Goal: Task Accomplishment & Management: Use online tool/utility

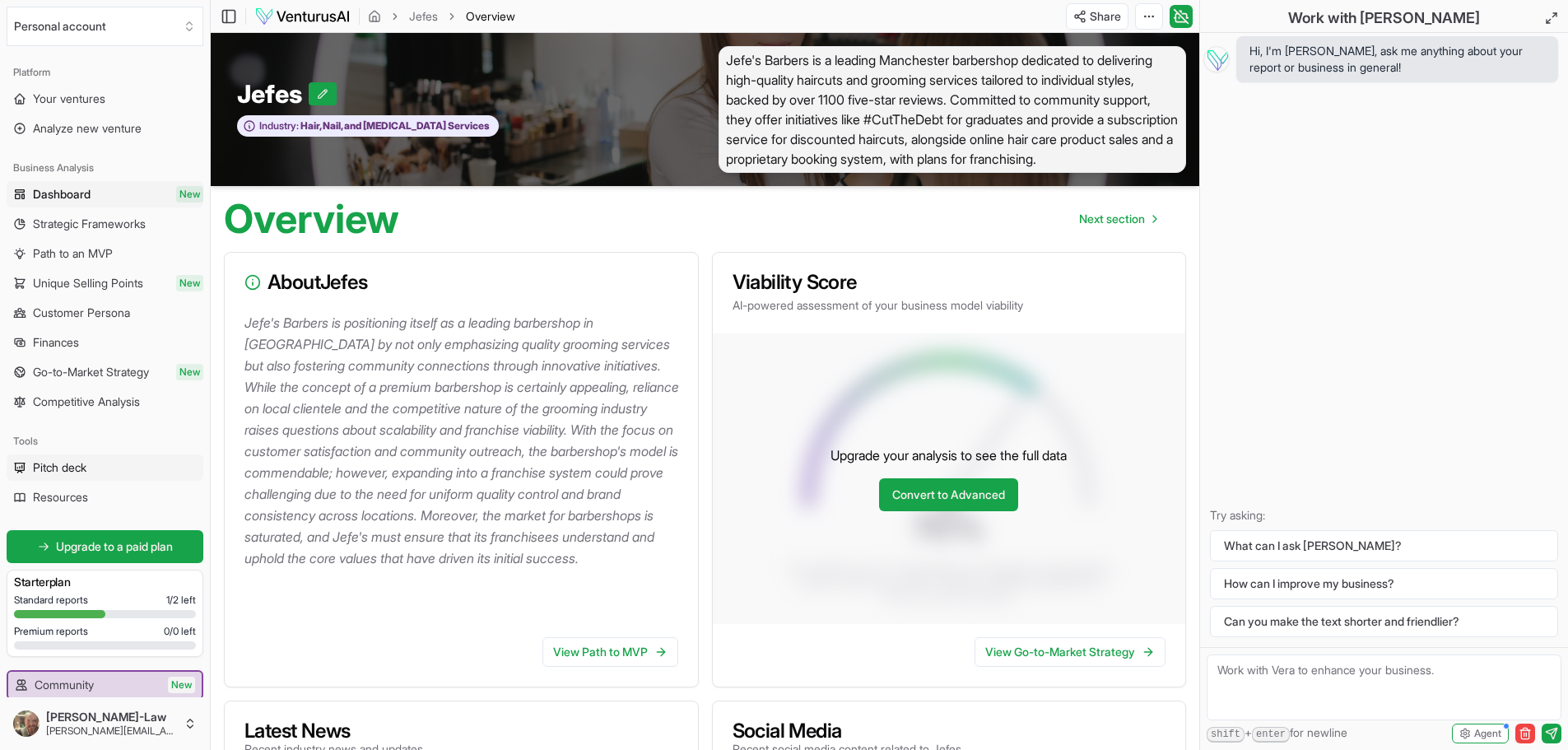
click at [105, 463] on link "Pitch deck" at bounding box center [104, 467] width 197 height 27
click at [580, 655] on link "View Path to MVP" at bounding box center [610, 652] width 136 height 30
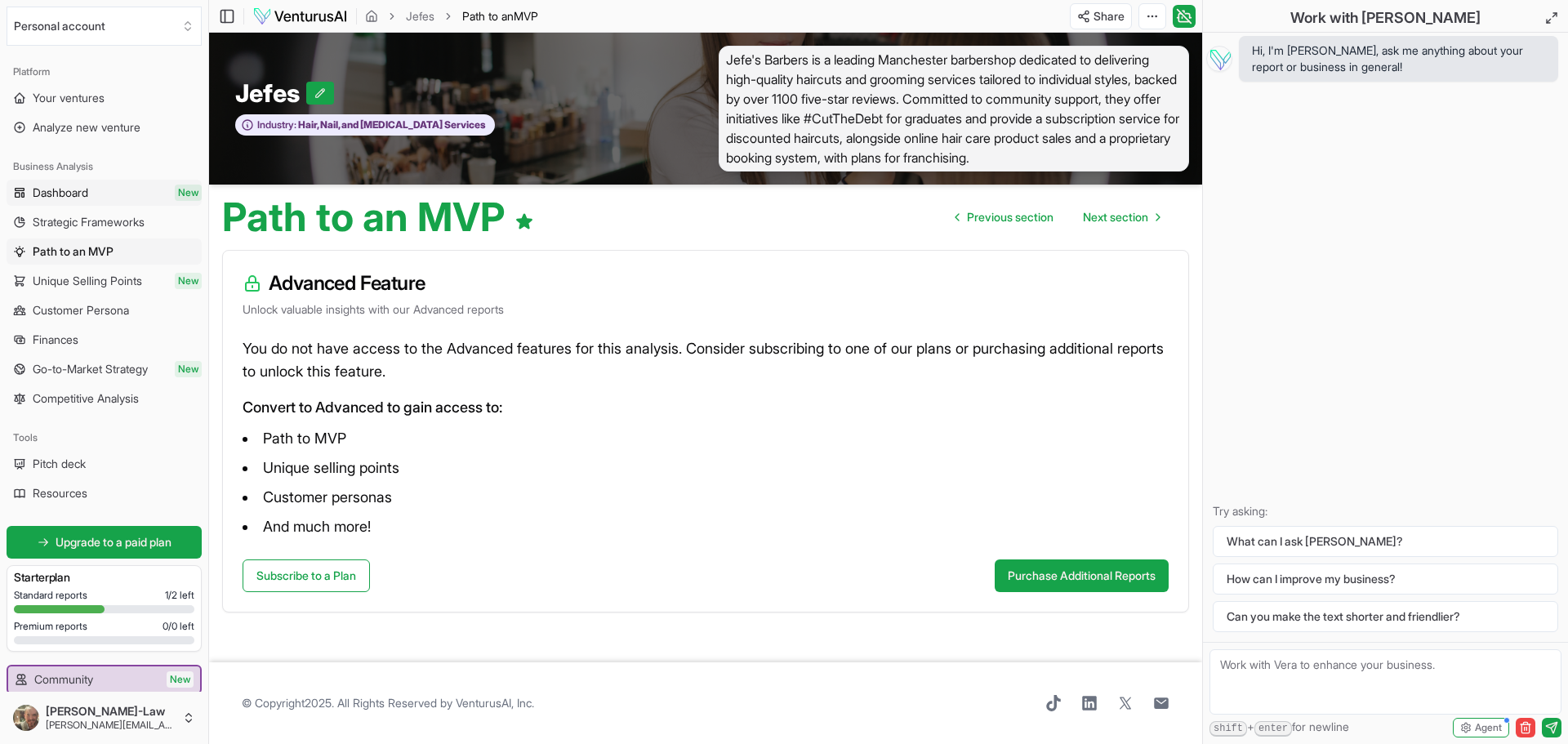
click at [74, 195] on span "Dashboard" at bounding box center [60, 193] width 55 height 17
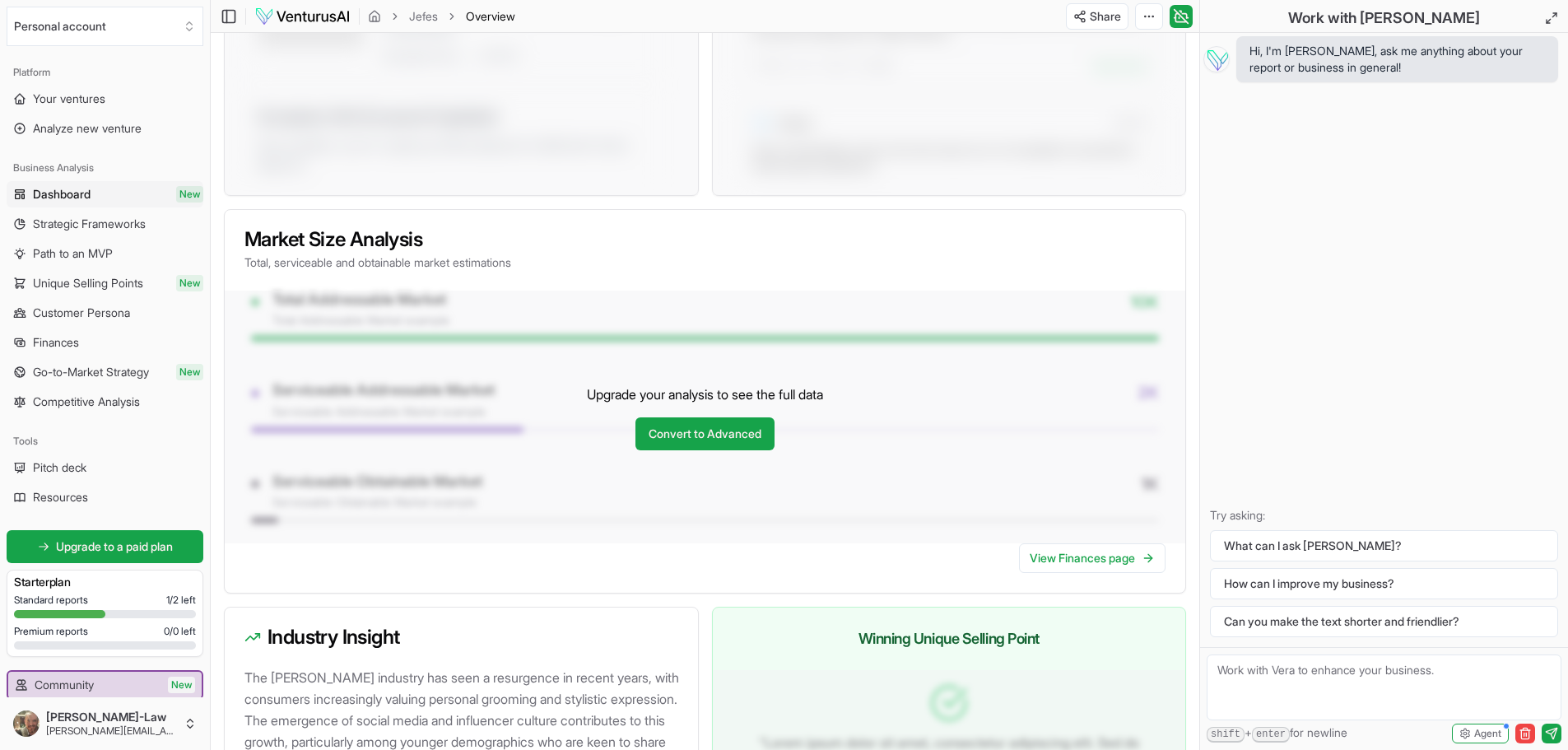
scroll to position [1090, 0]
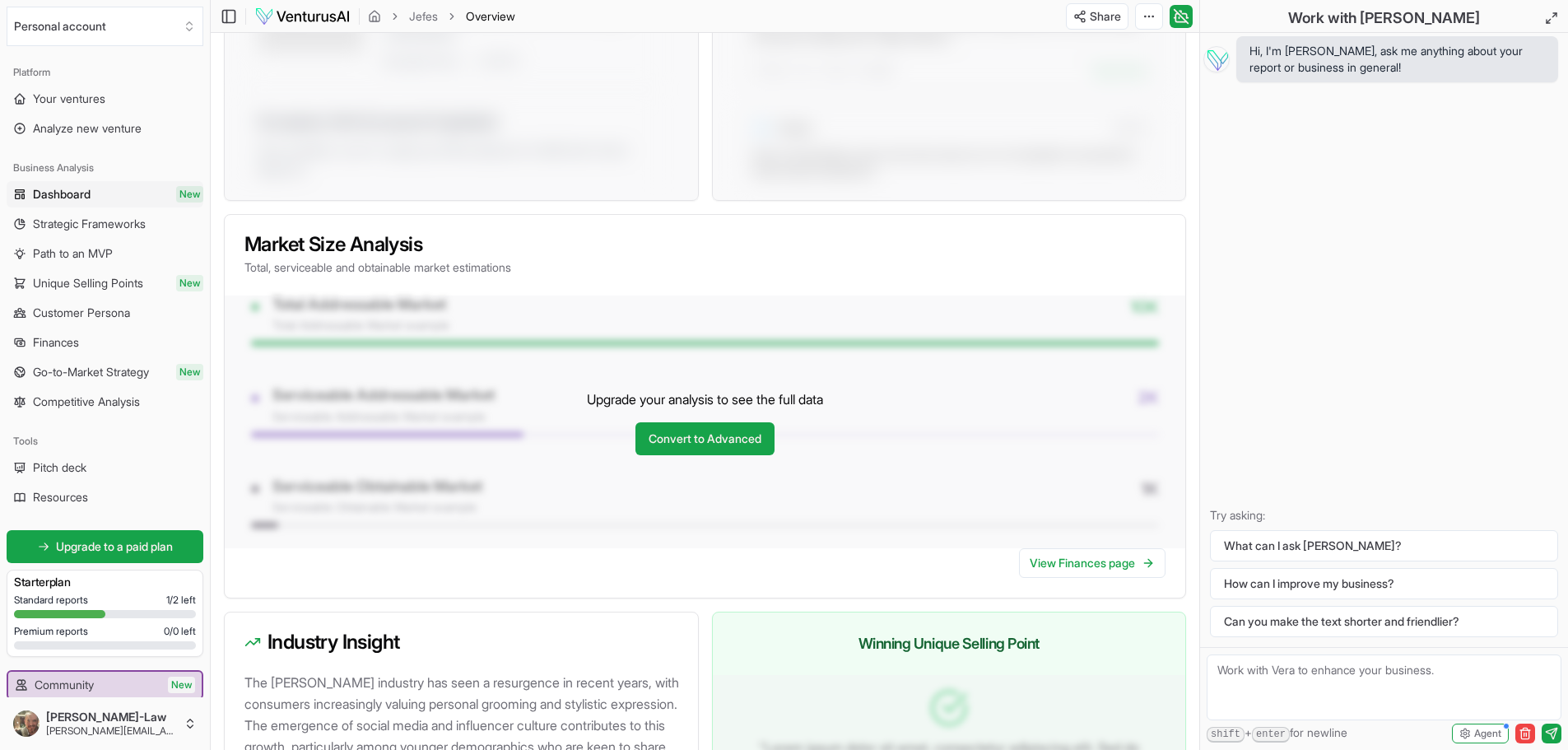
click at [77, 203] on link "Dashboard New" at bounding box center [104, 194] width 197 height 27
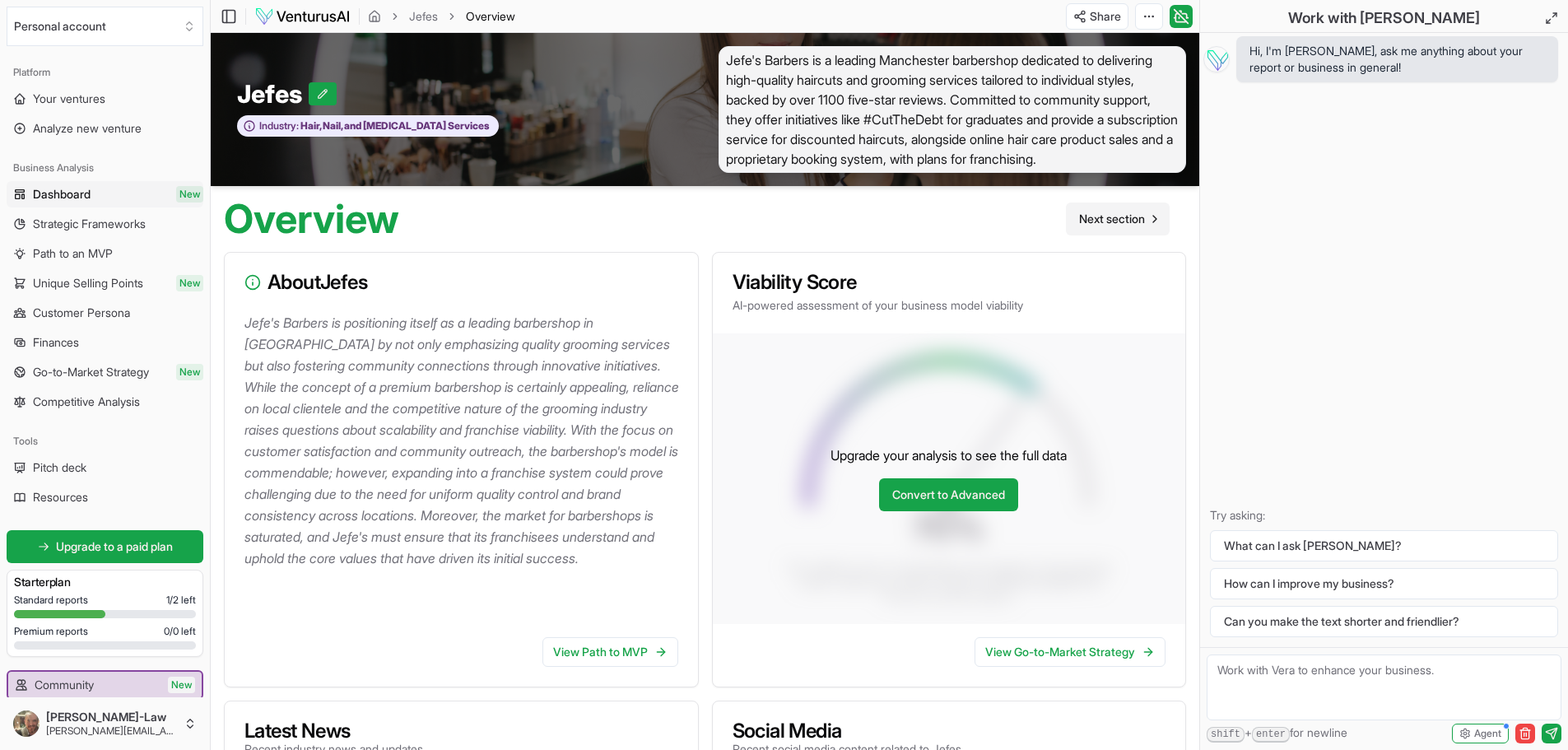
click at [1107, 214] on span "Next section" at bounding box center [1111, 218] width 66 height 17
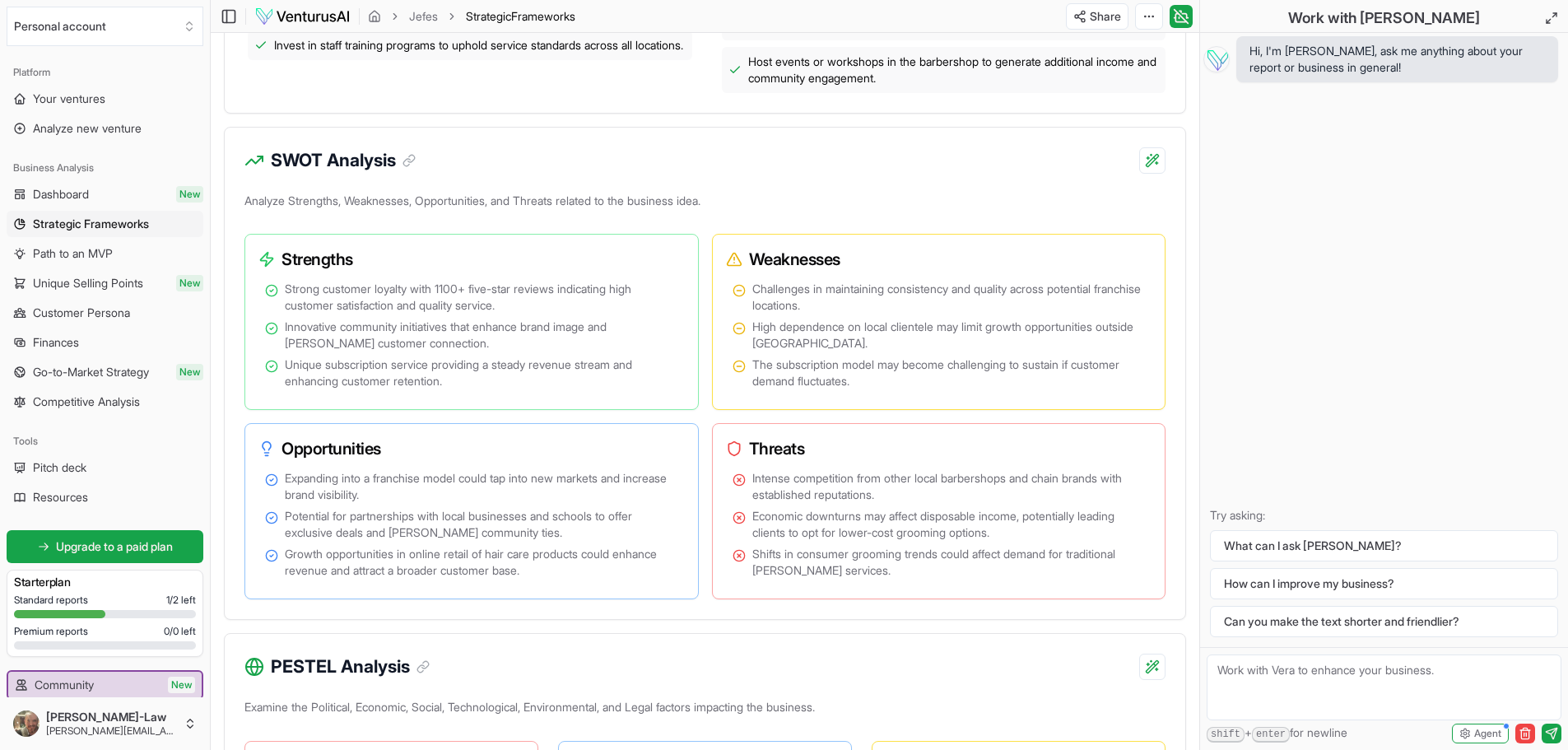
scroll to position [905, 0]
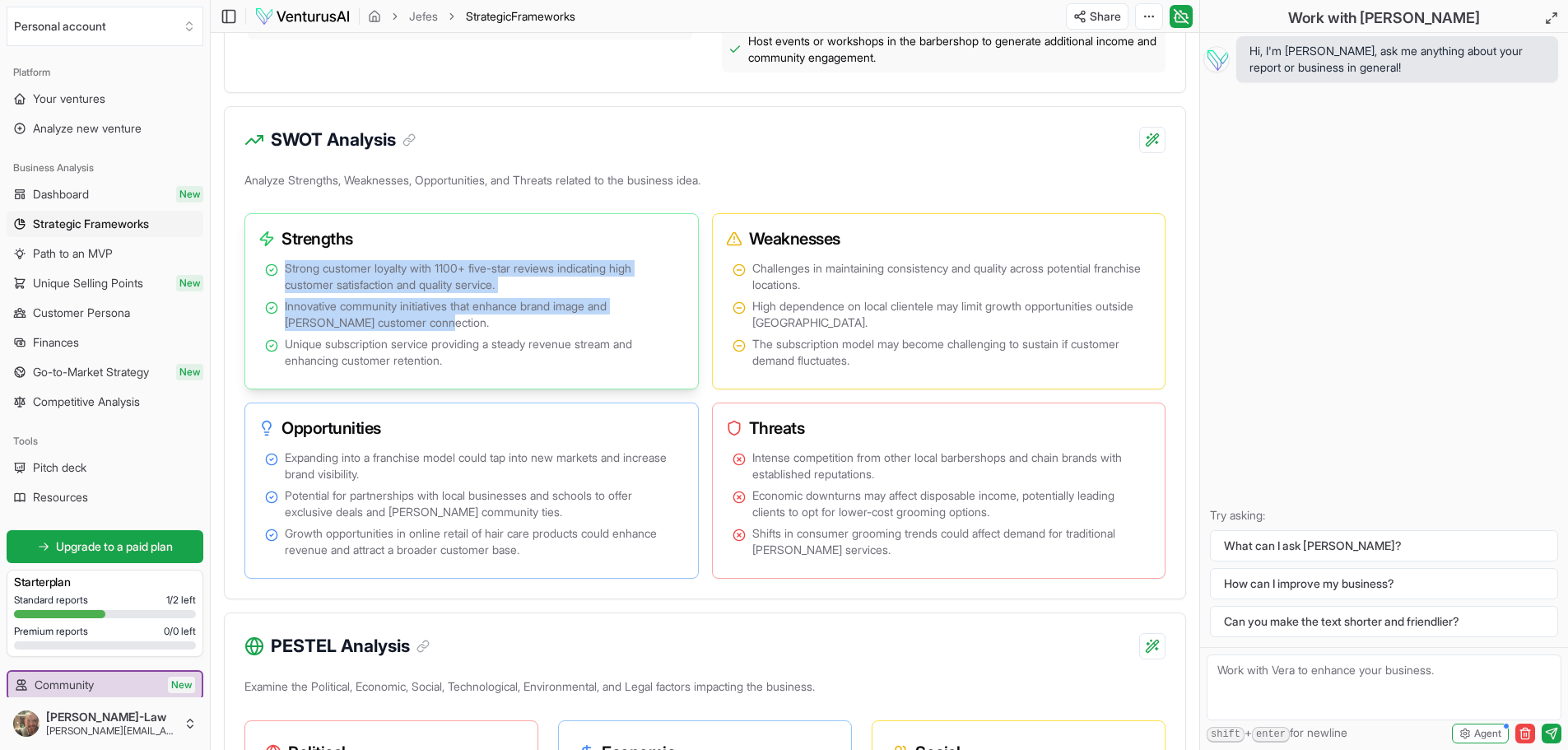
drag, startPoint x: 287, startPoint y: 267, endPoint x: 443, endPoint y: 328, distance: 167.5
click at [443, 328] on ul "Strong customer loyalty with 1100+ five-star reviews indicating high customer s…" at bounding box center [472, 314] width 413 height 109
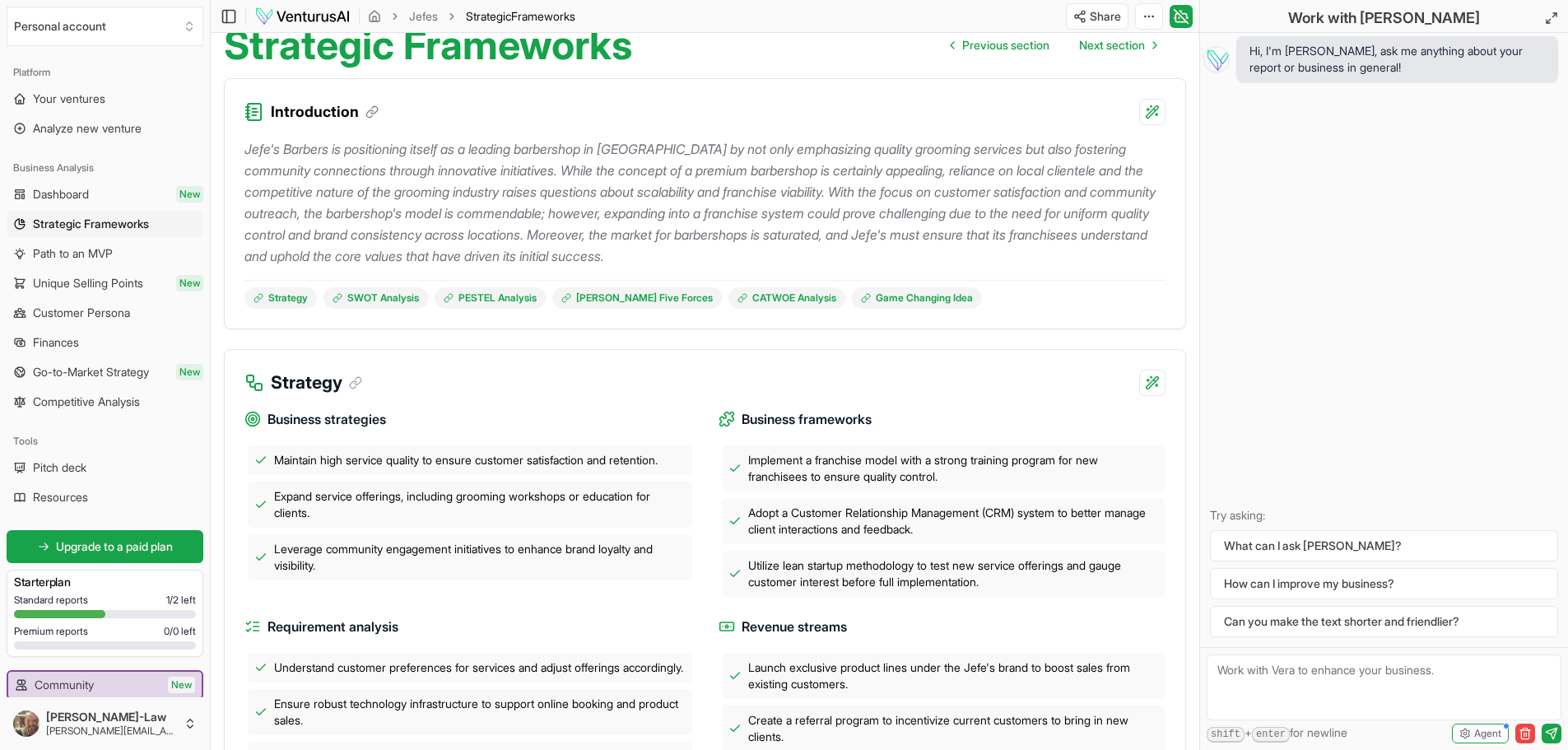
scroll to position [0, 0]
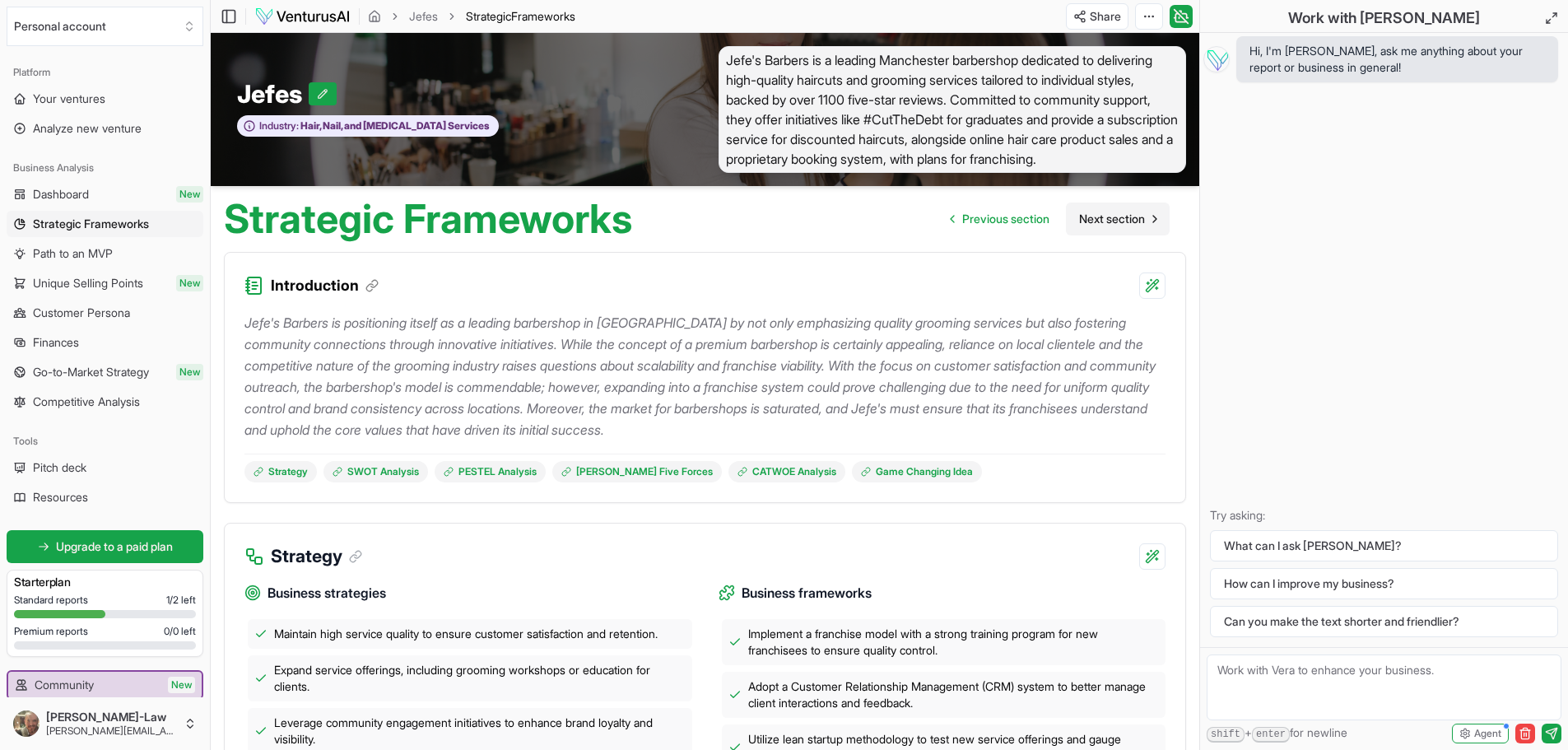
click at [1121, 227] on link "Next section" at bounding box center [1117, 218] width 103 height 33
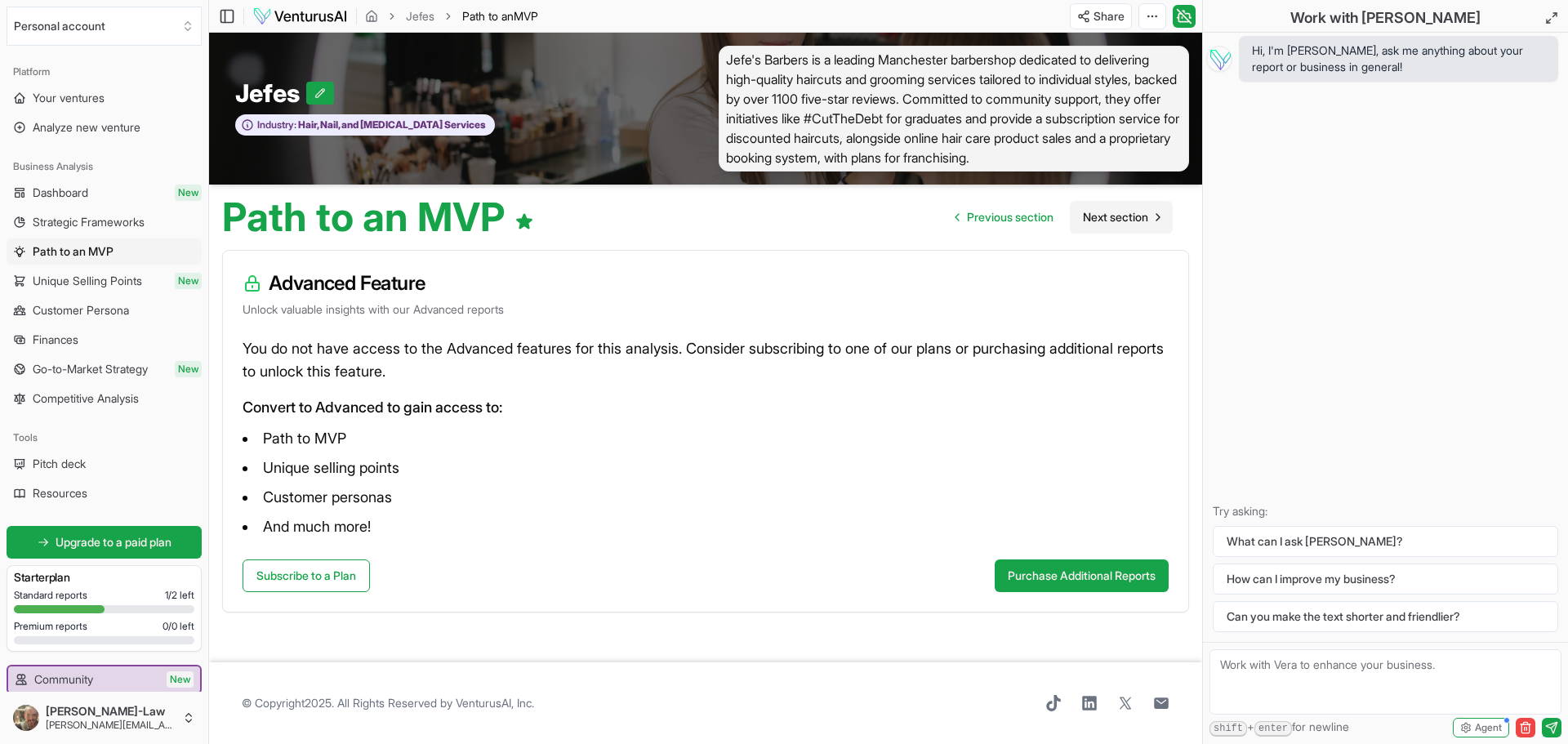
click at [1112, 225] on link "Next section" at bounding box center [1120, 216] width 103 height 32
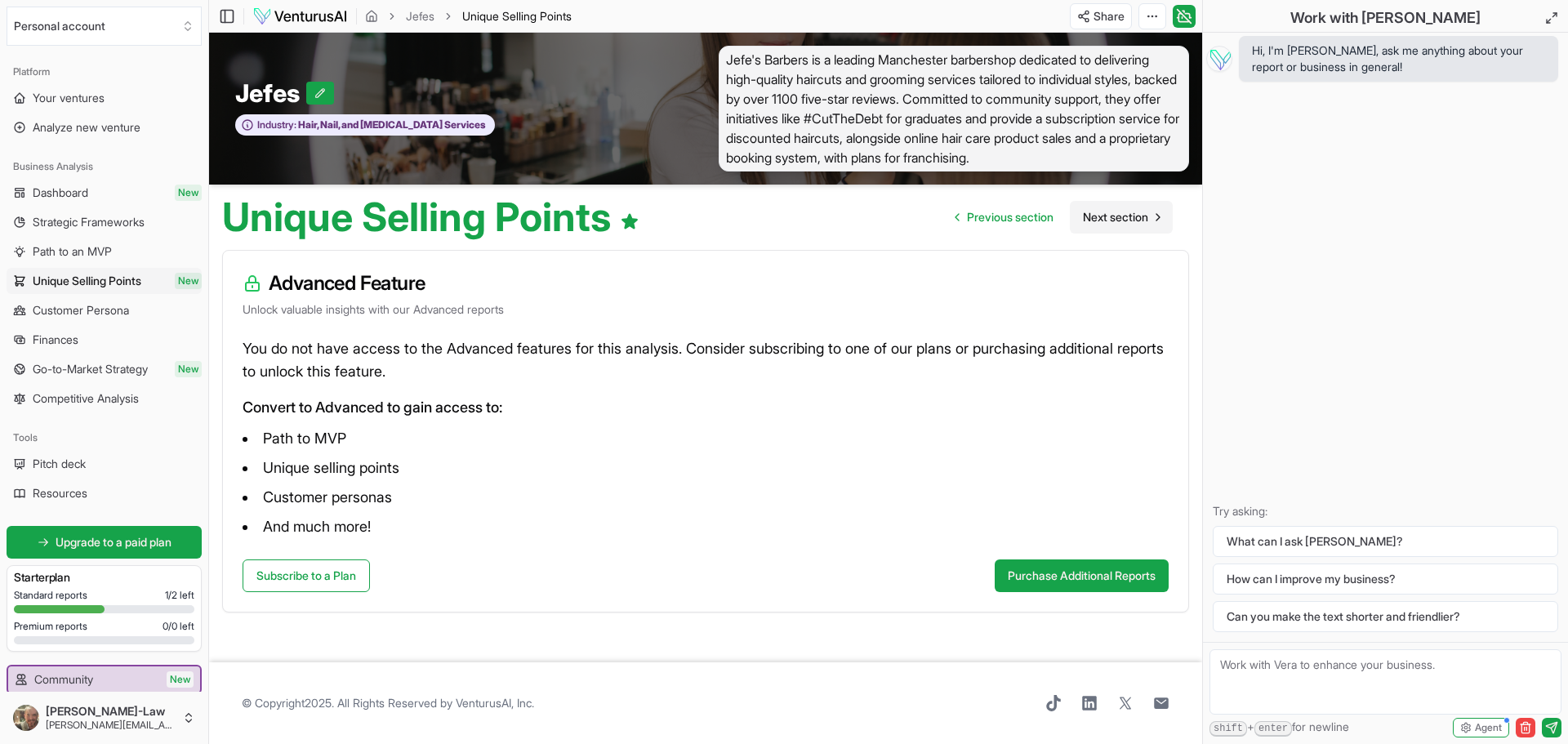
click at [1109, 221] on span "Next section" at bounding box center [1115, 216] width 66 height 17
click at [1132, 223] on span "Next section" at bounding box center [1115, 216] width 66 height 17
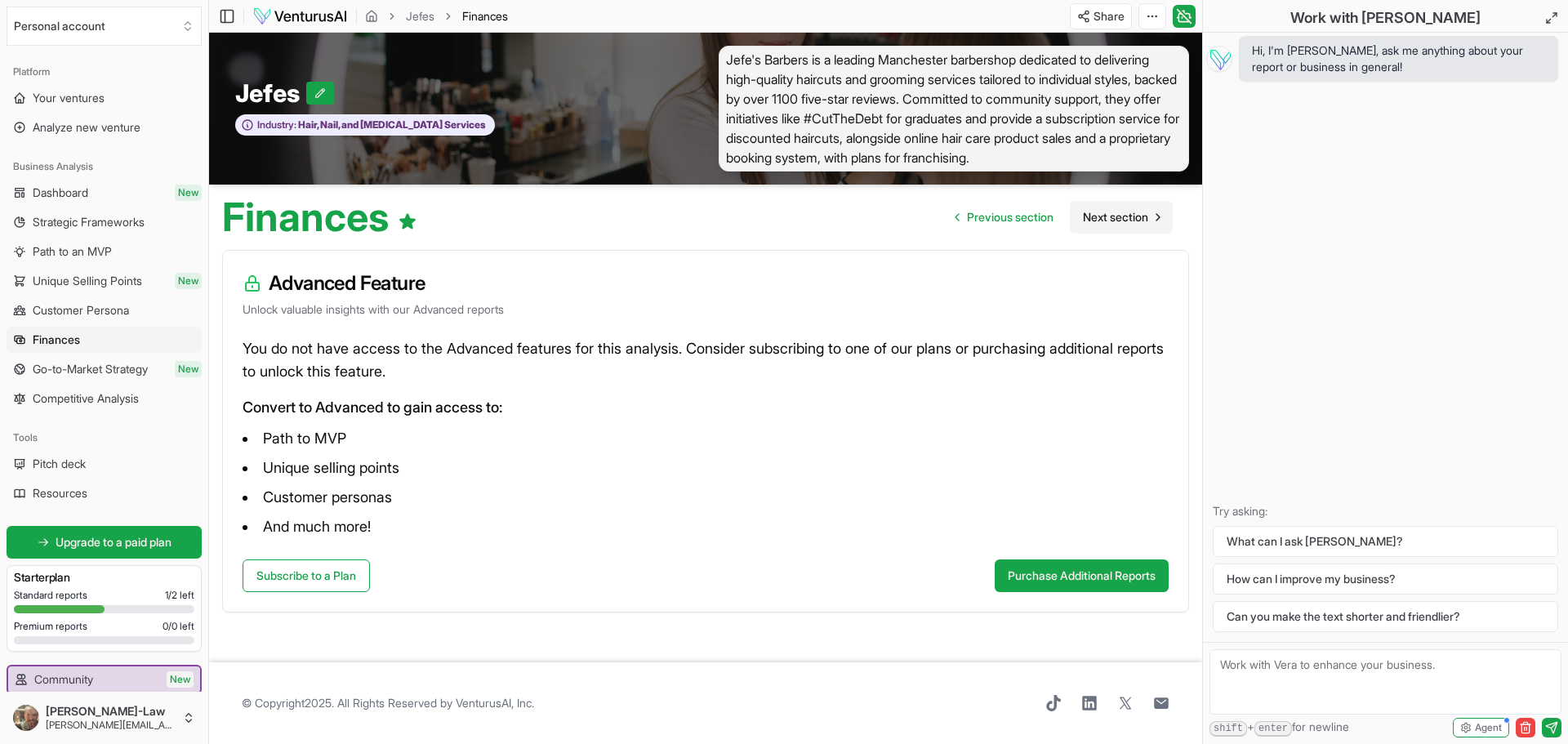
click at [1132, 223] on span "Next section" at bounding box center [1115, 216] width 66 height 17
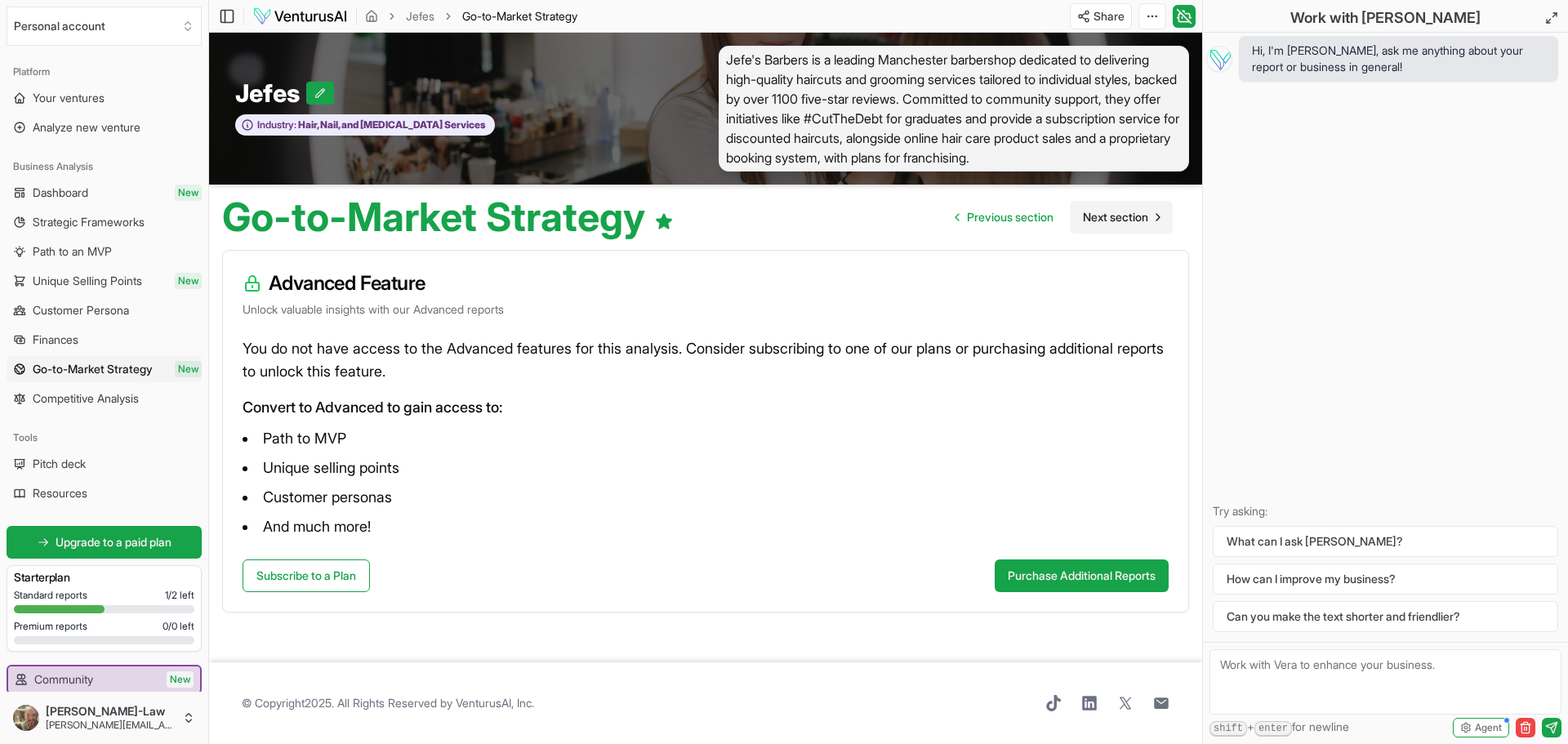
click at [1132, 223] on span "Next section" at bounding box center [1115, 216] width 66 height 17
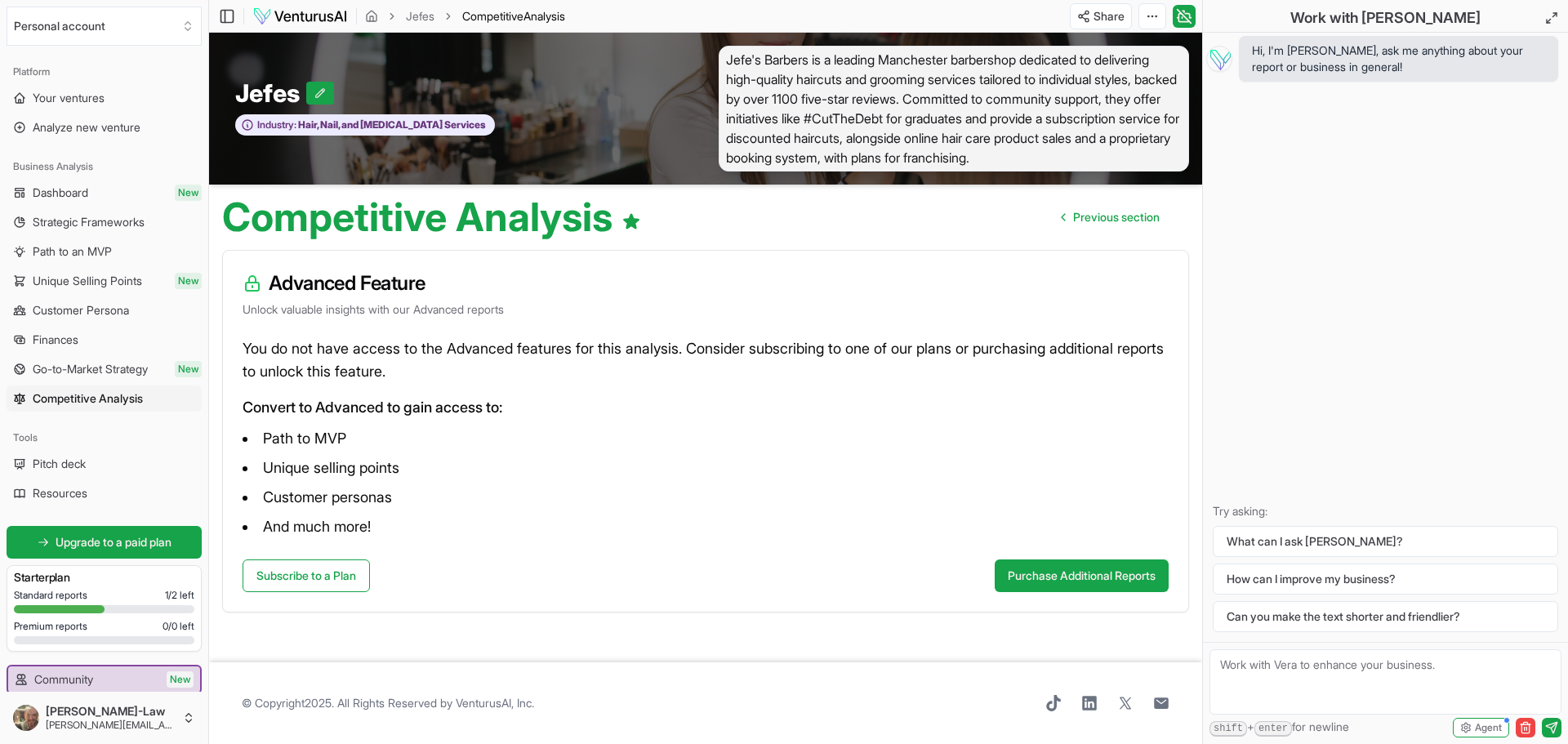
click at [1132, 223] on span "Previous section" at bounding box center [1116, 216] width 87 height 17
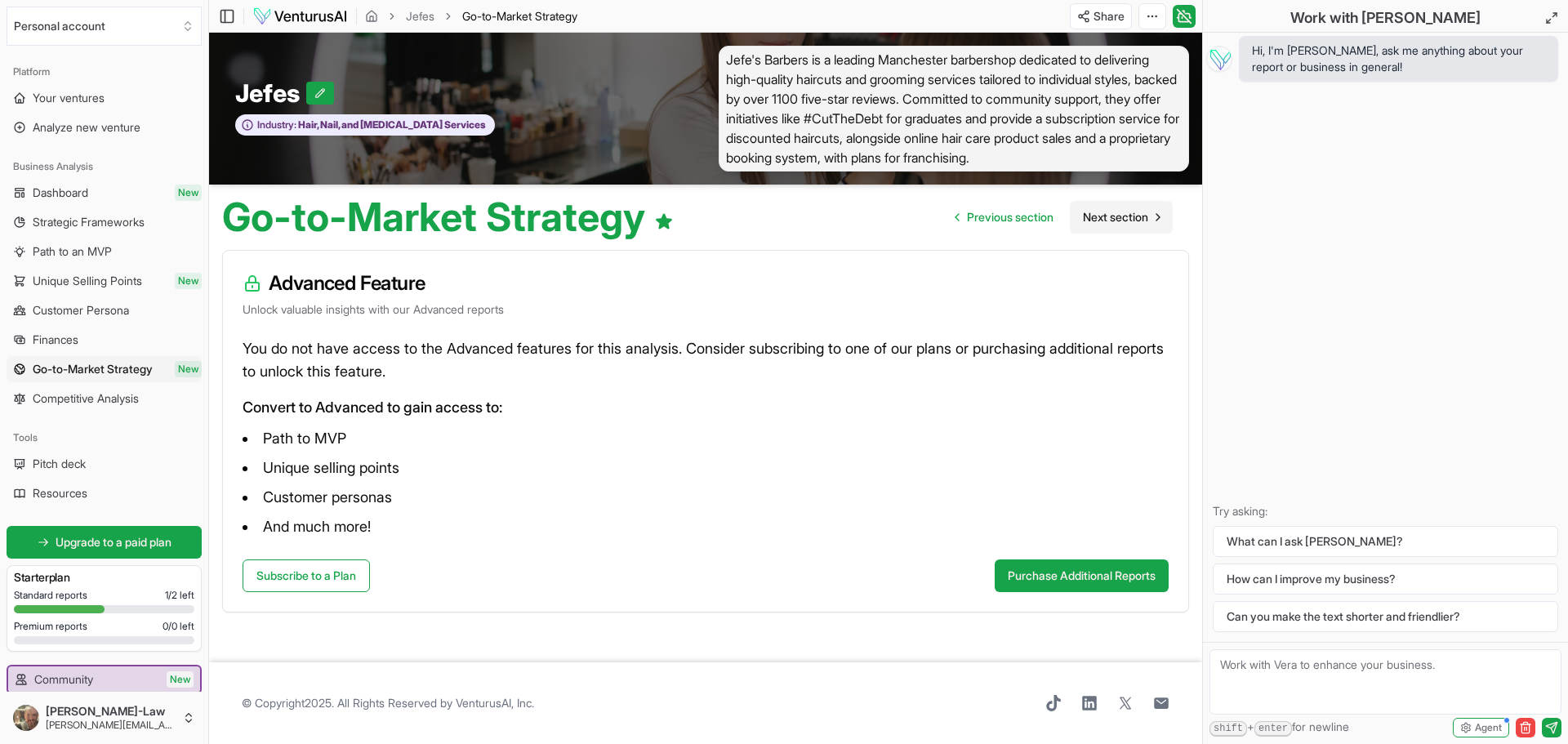
click at [1125, 216] on span "Next section" at bounding box center [1115, 216] width 66 height 17
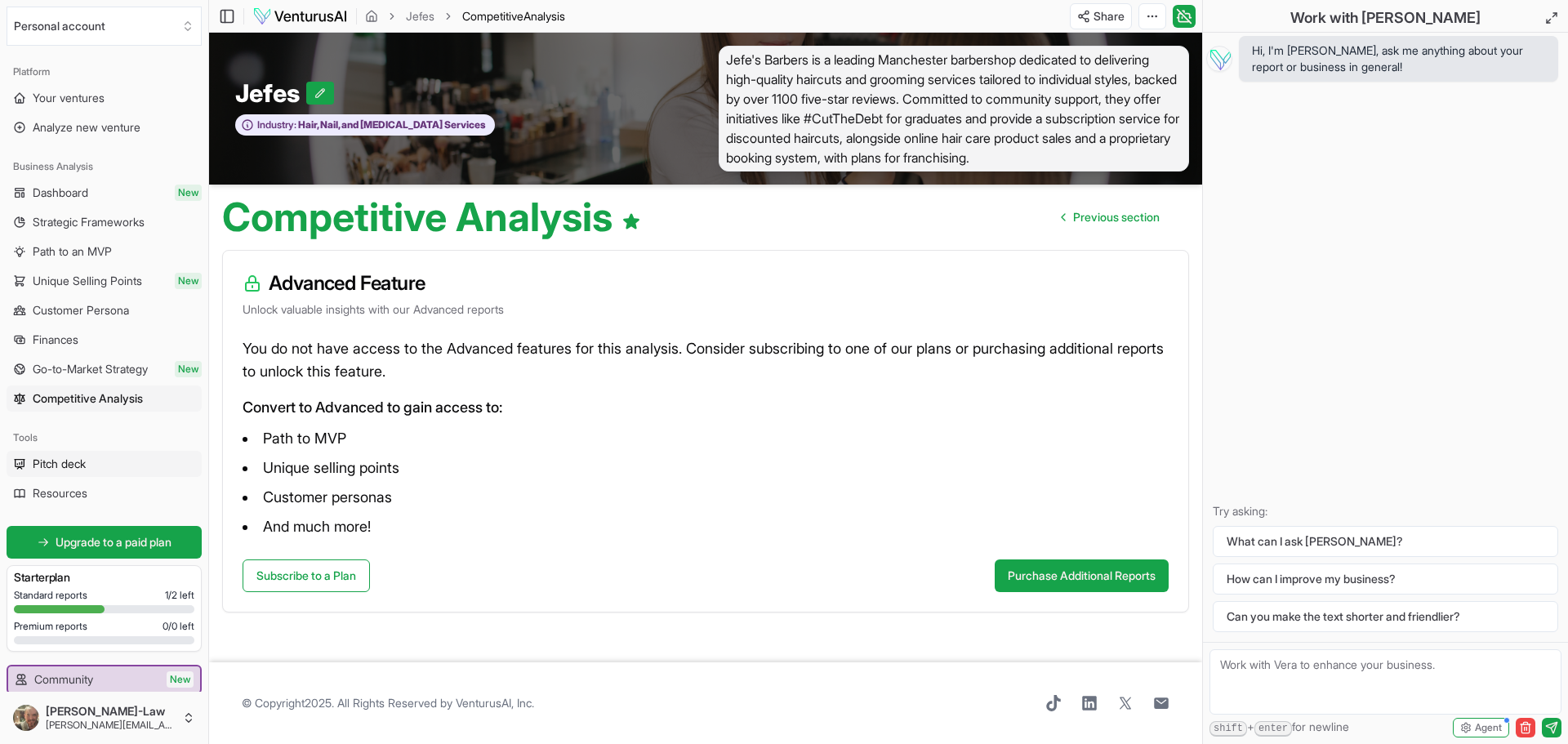
click at [103, 459] on link "Pitch deck" at bounding box center [103, 464] width 195 height 26
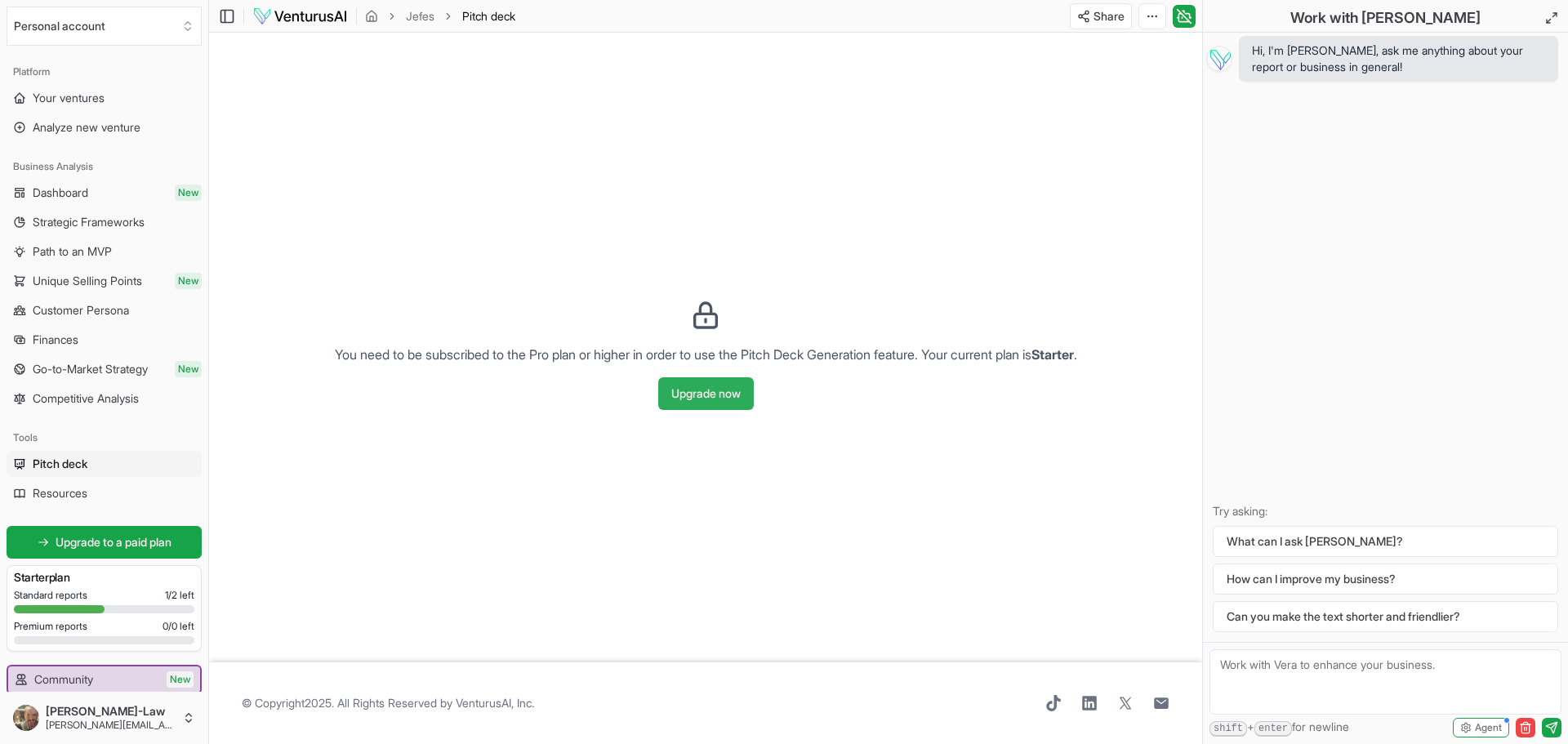
click at [701, 392] on button "Upgrade now" at bounding box center [706, 393] width 96 height 32
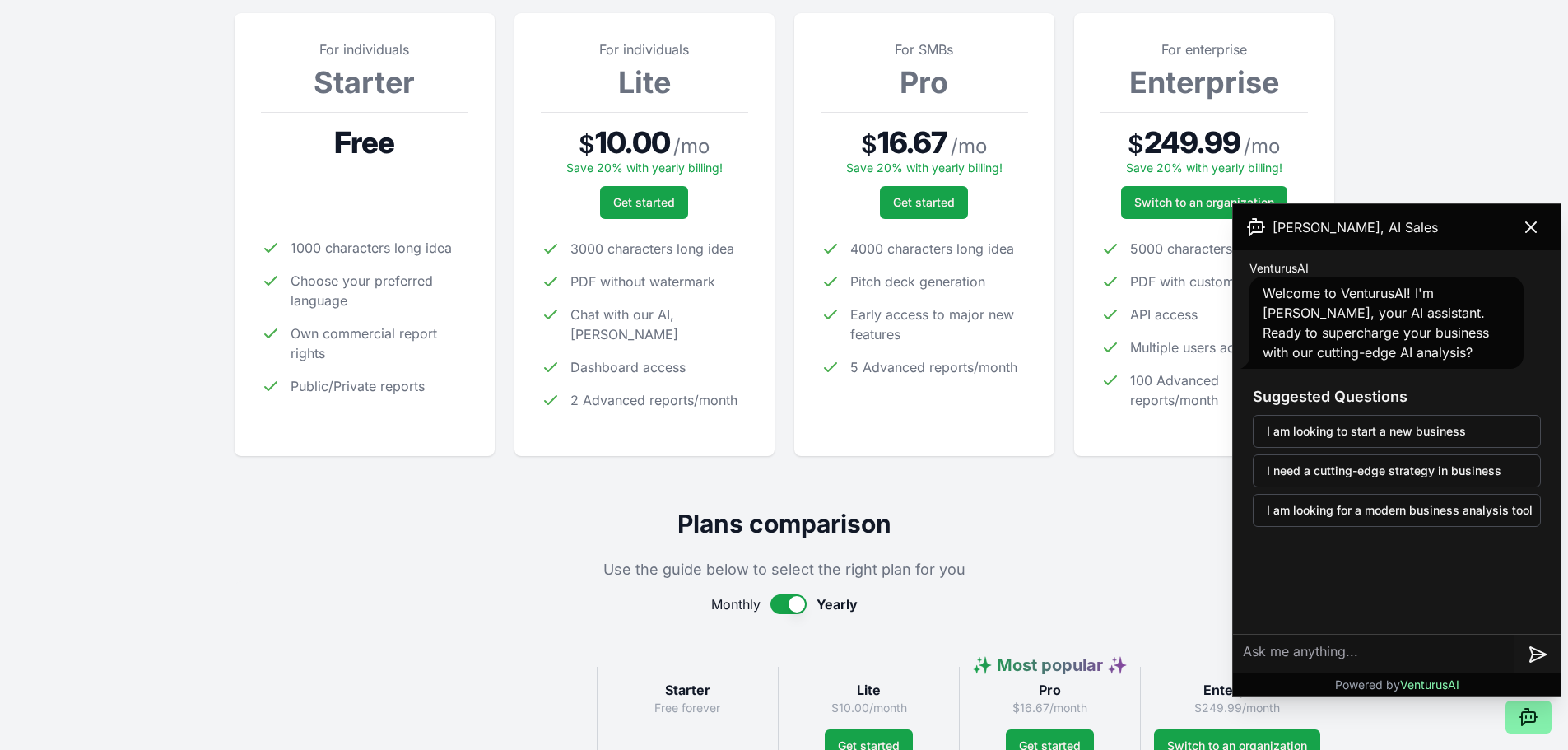
scroll to position [740, 0]
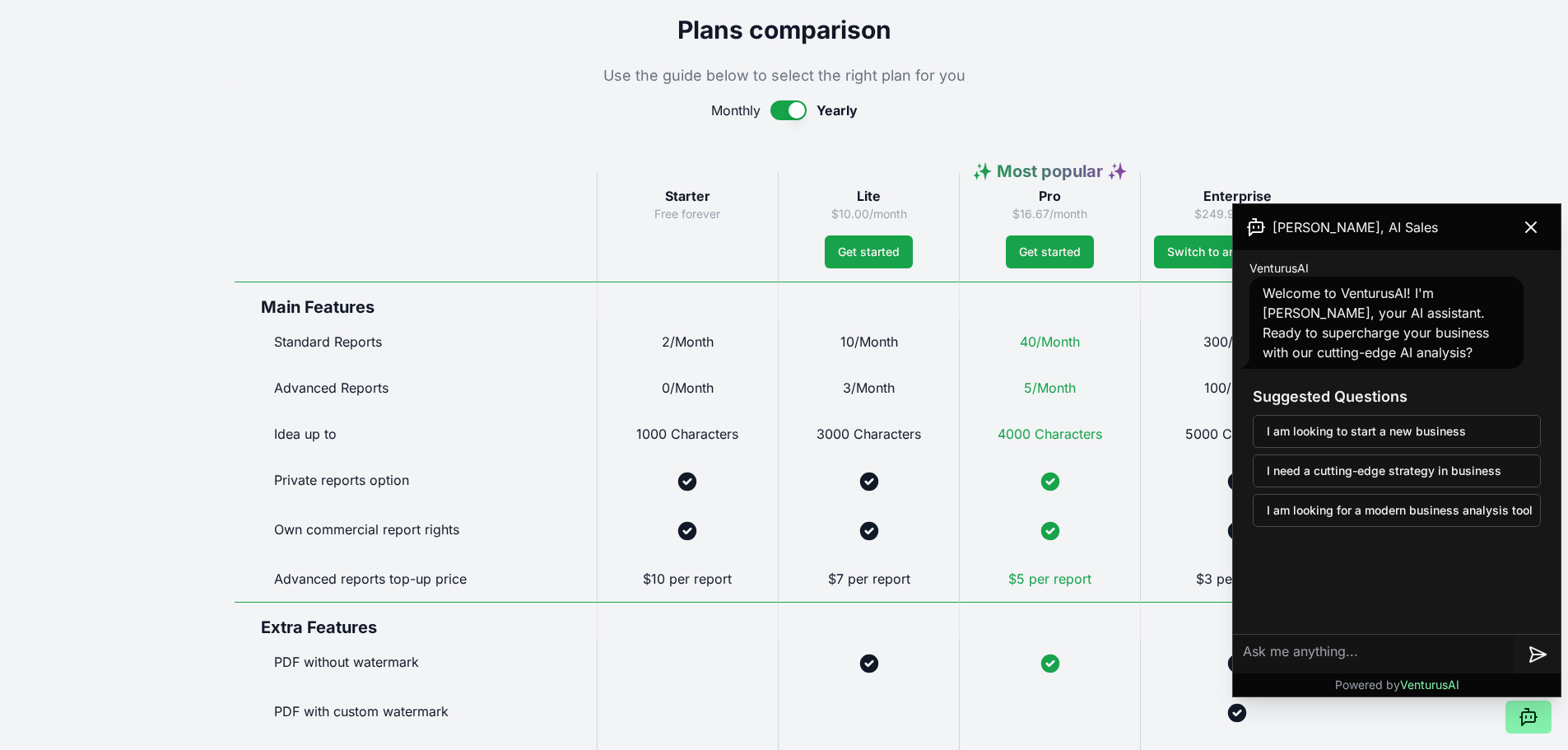
click at [773, 111] on button "button" at bounding box center [788, 110] width 36 height 19
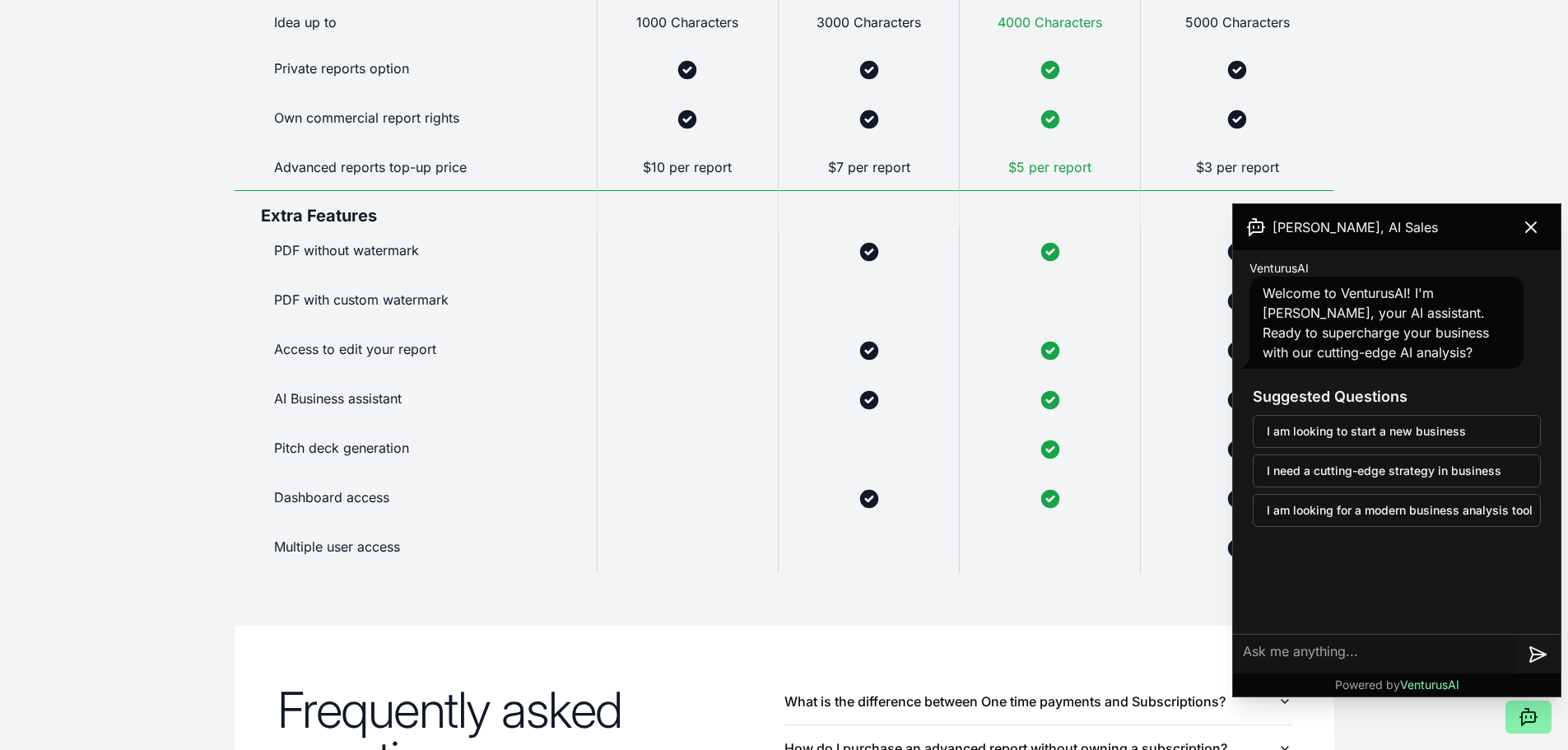
scroll to position [1633, 0]
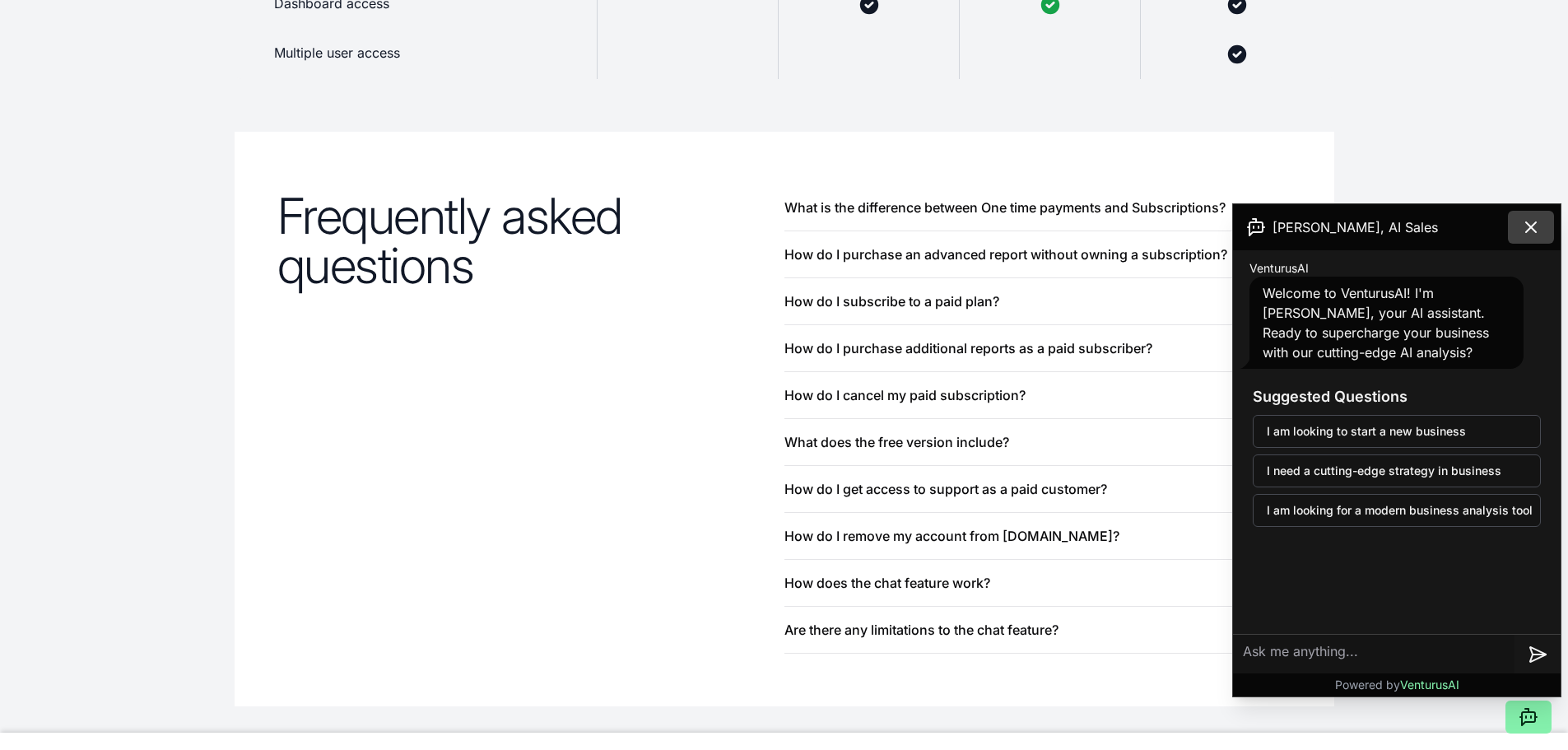
click at [1526, 218] on icon at bounding box center [1530, 227] width 19 height 19
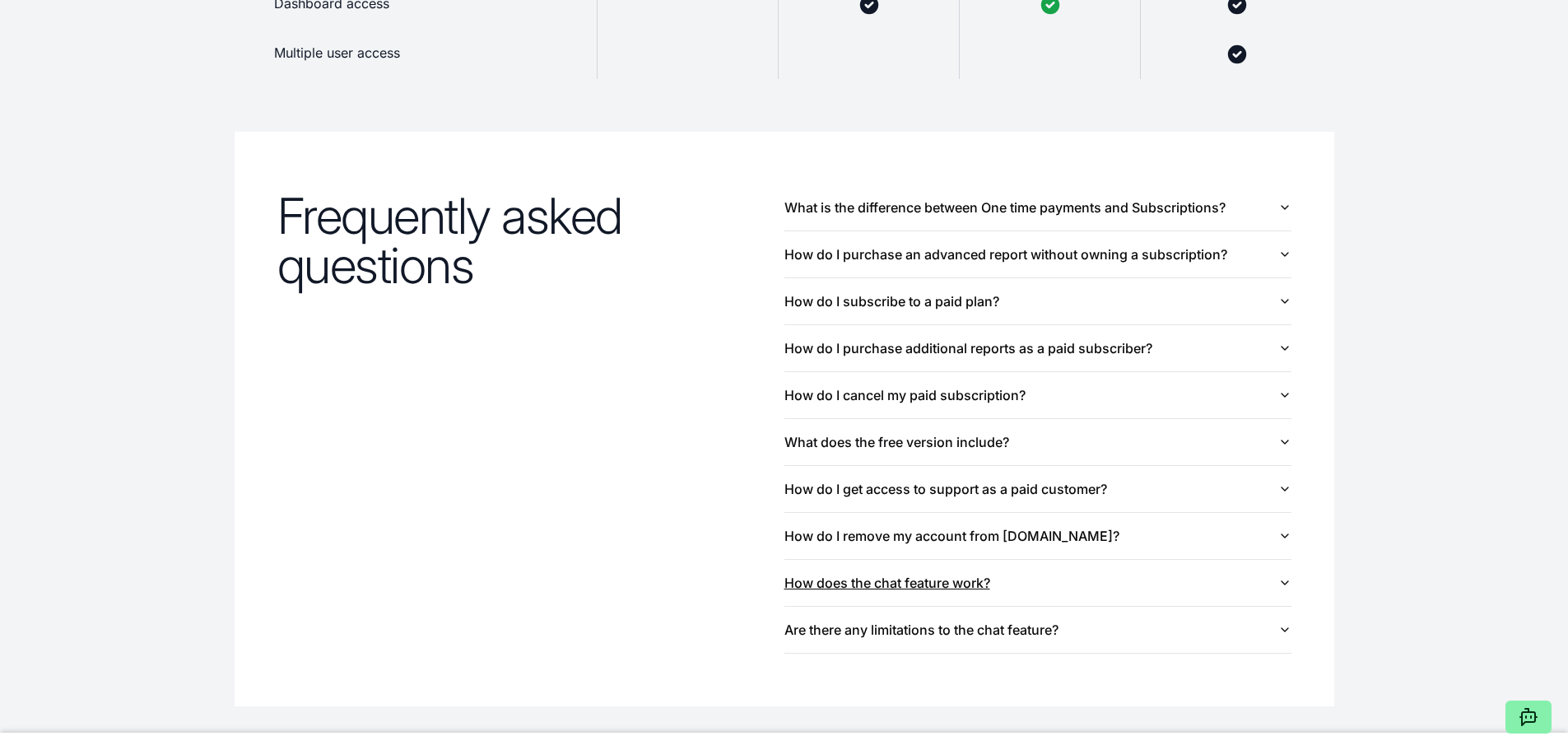
click at [1274, 587] on button "How does the chat feature work?" at bounding box center [1038, 582] width 507 height 46
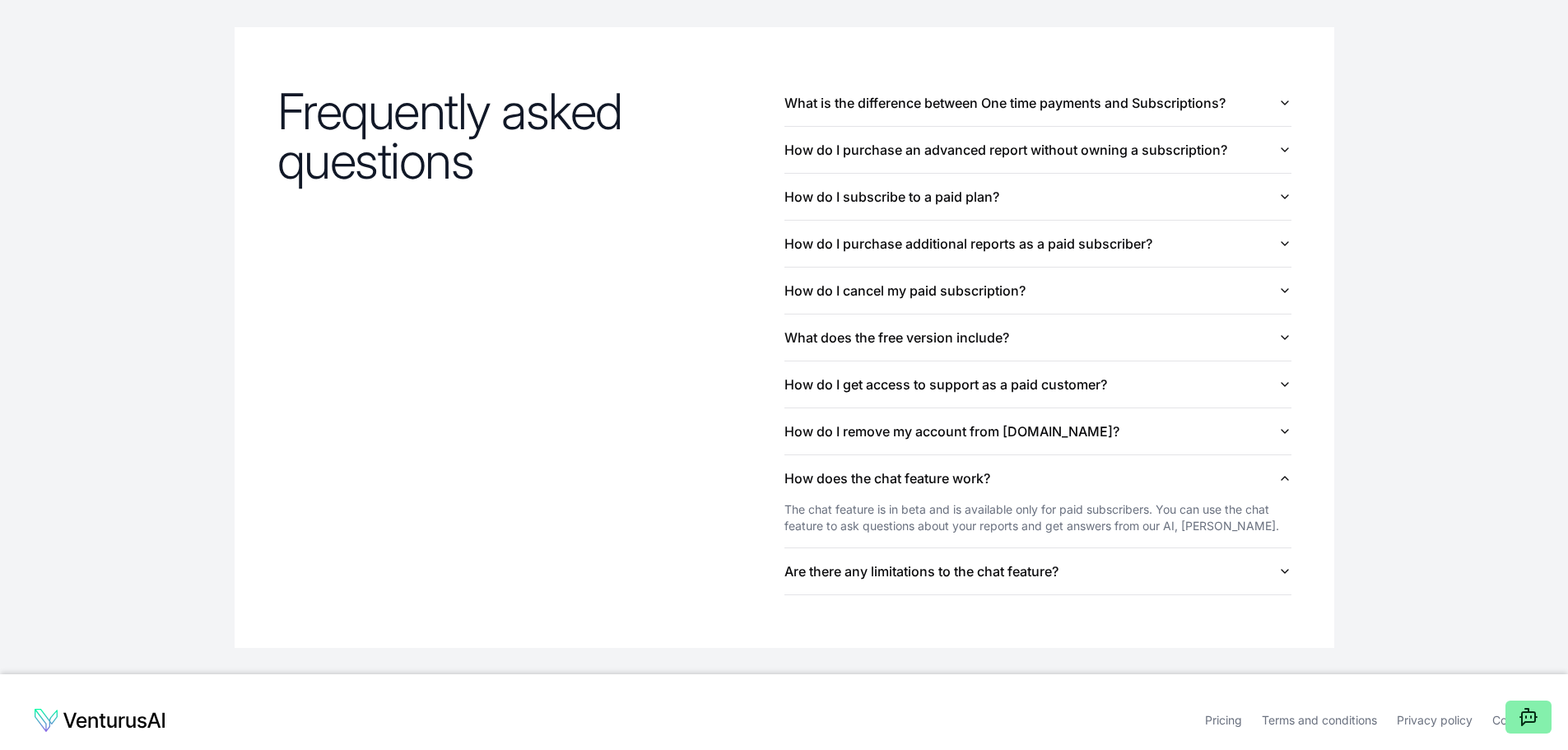
scroll to position [1823, 0]
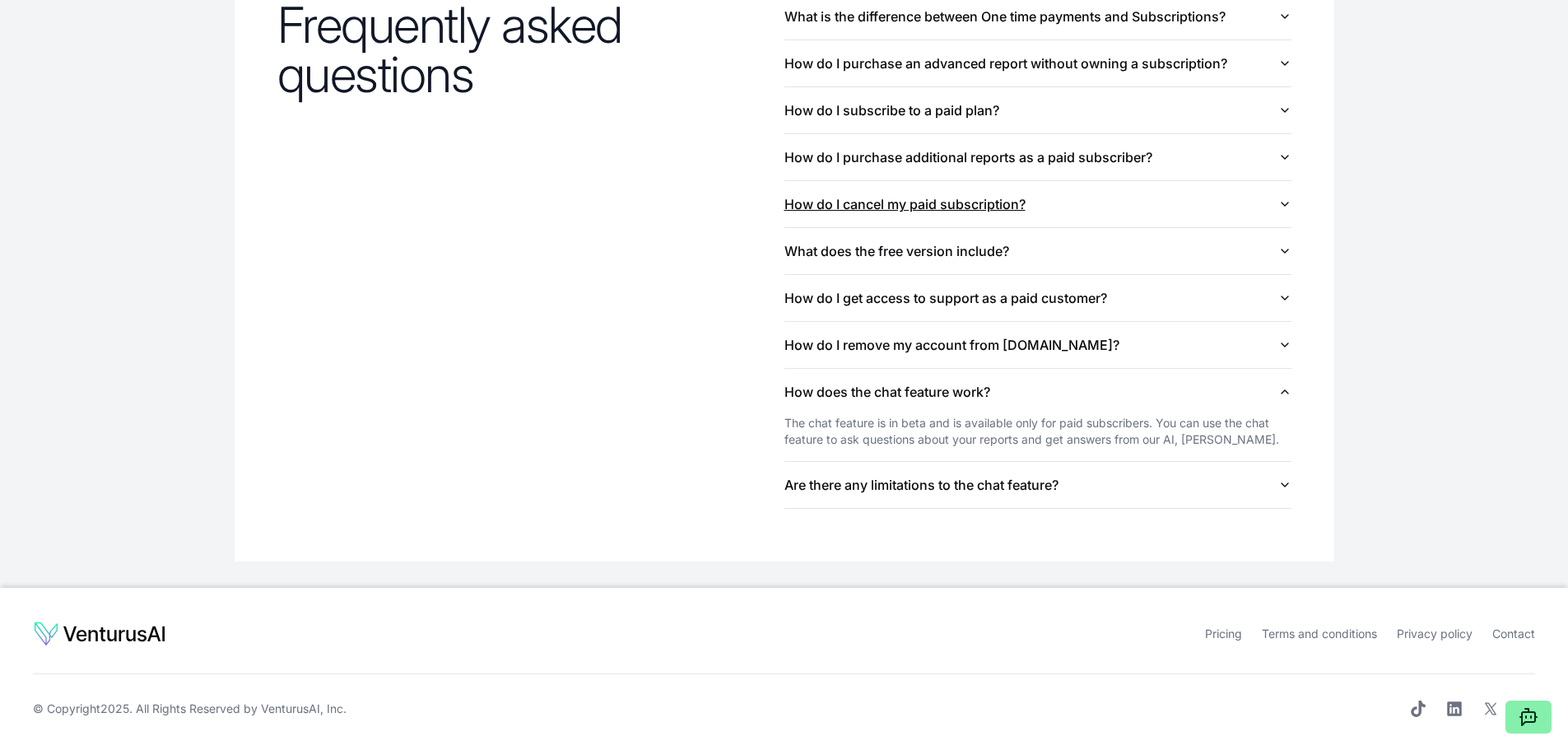
click at [1289, 214] on button "How do I cancel my paid subscription?" at bounding box center [1038, 204] width 507 height 46
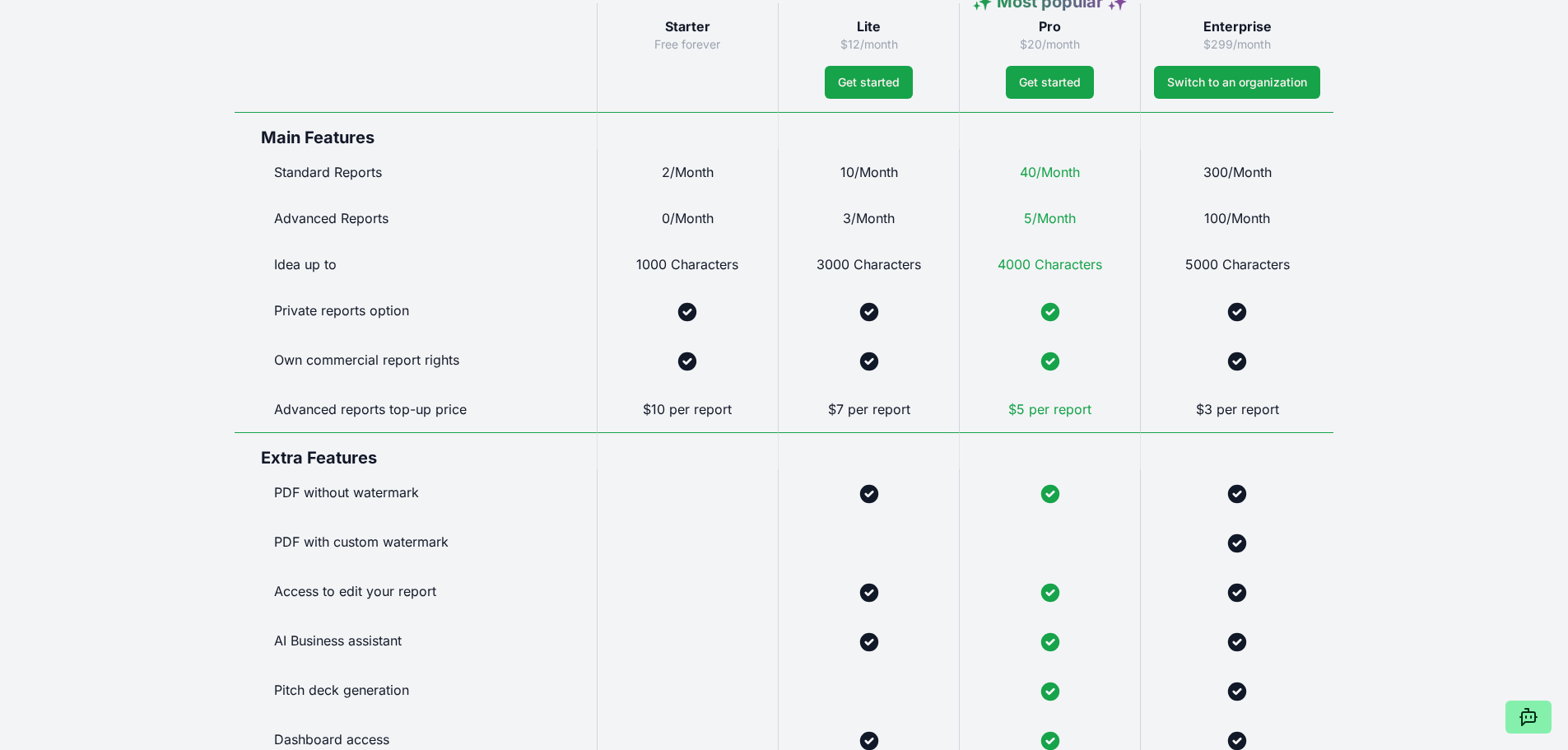
scroll to position [520, 0]
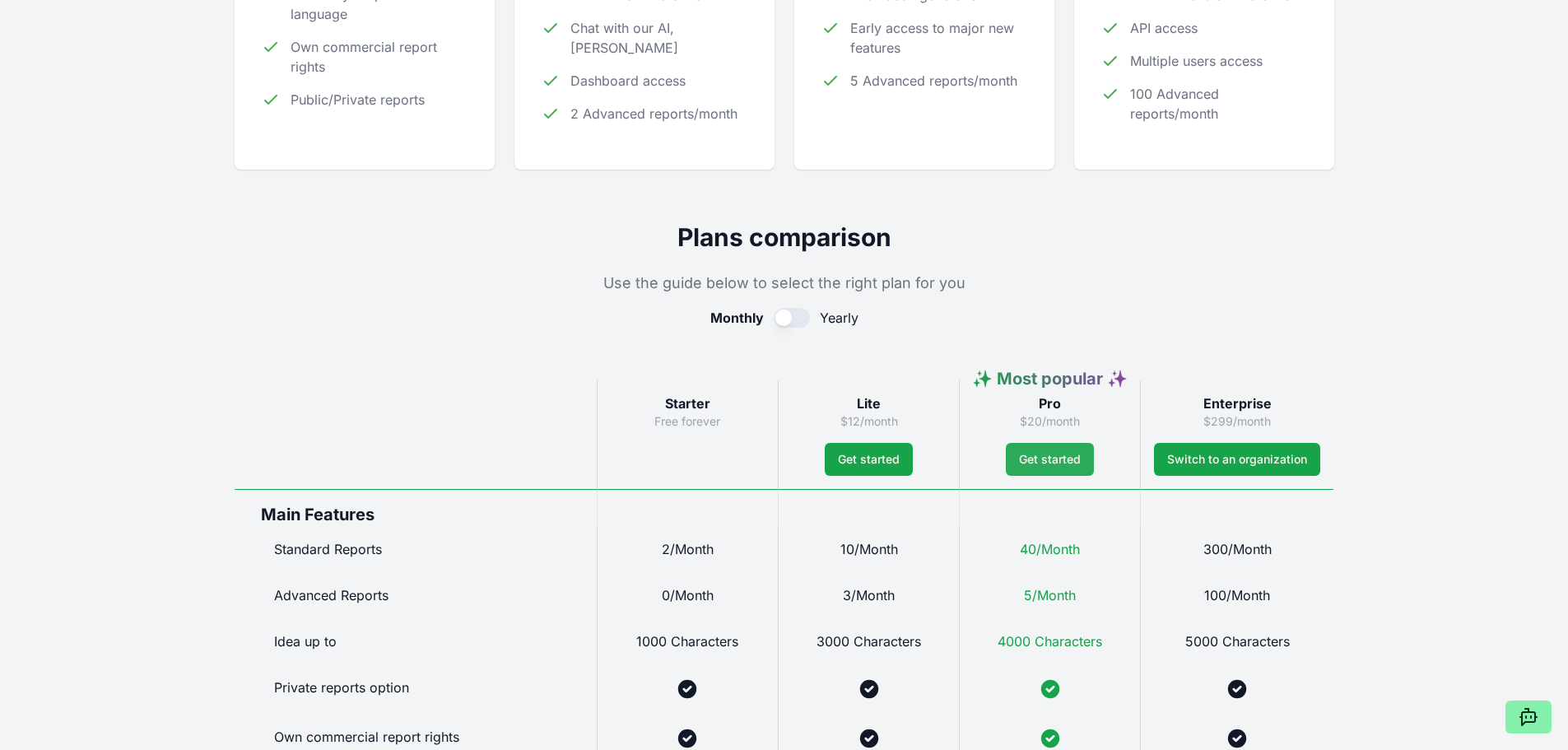
click at [1072, 460] on span "Get started" at bounding box center [1049, 458] width 62 height 17
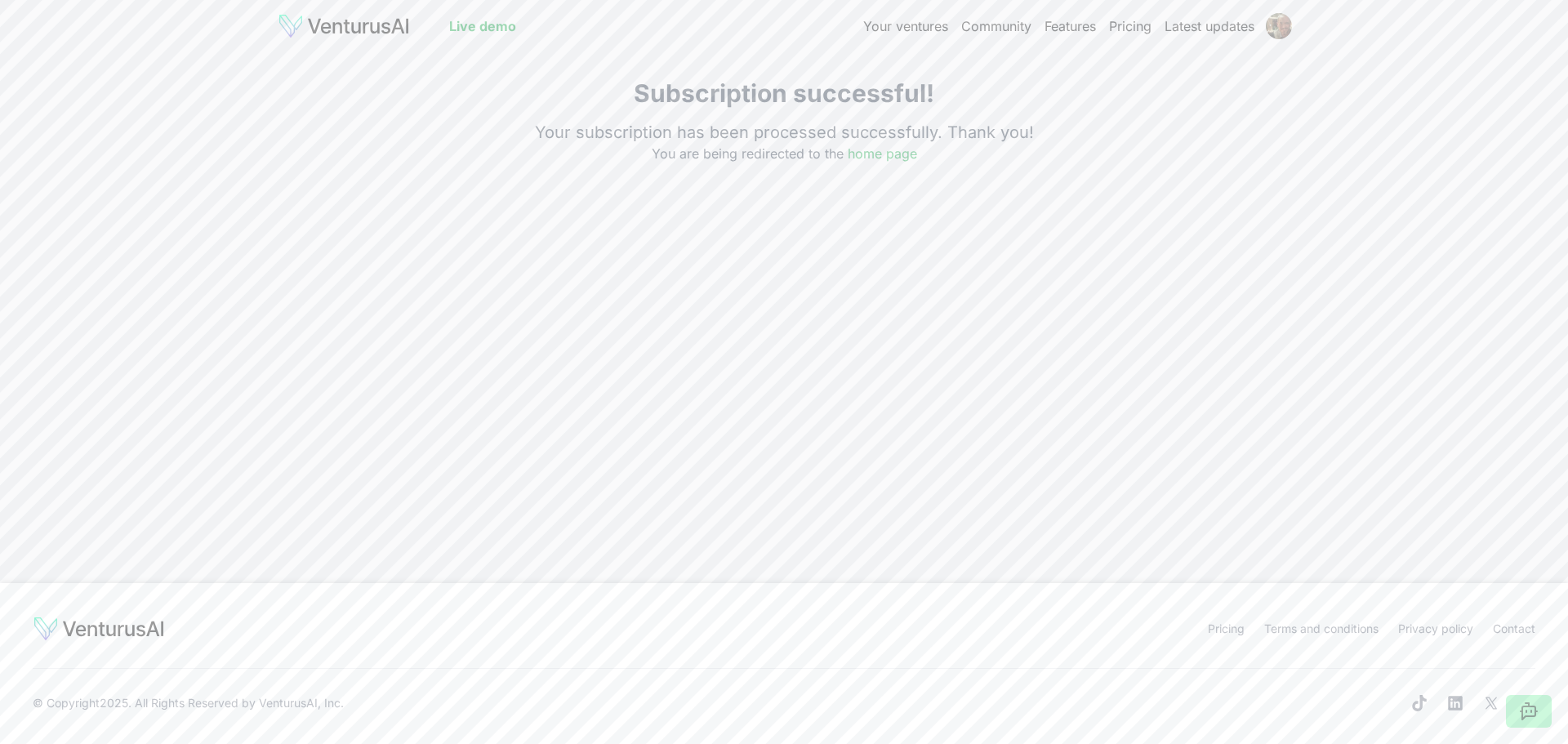
click at [874, 159] on link "home page" at bounding box center [882, 153] width 69 height 17
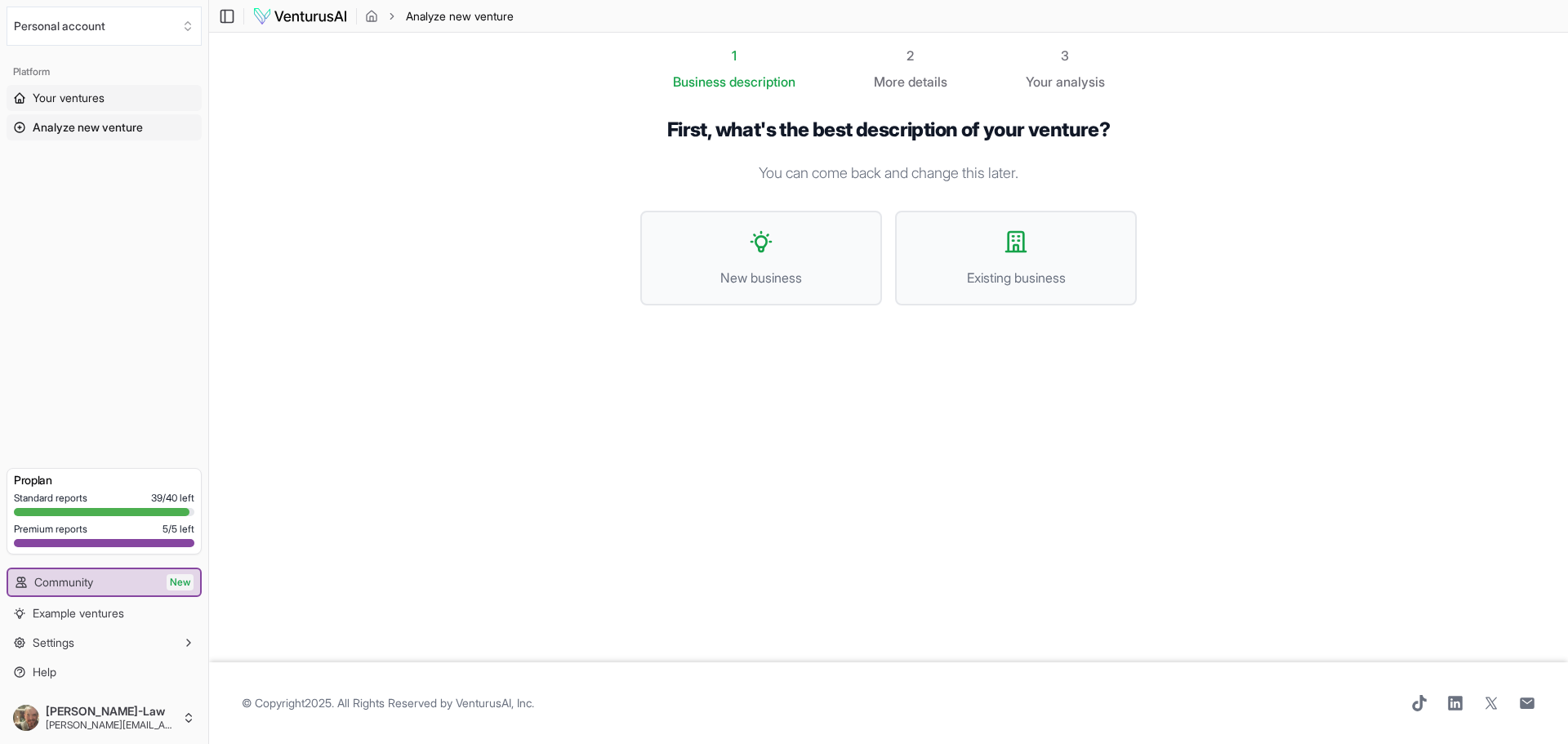
click at [68, 103] on span "Your ventures" at bounding box center [68, 97] width 72 height 17
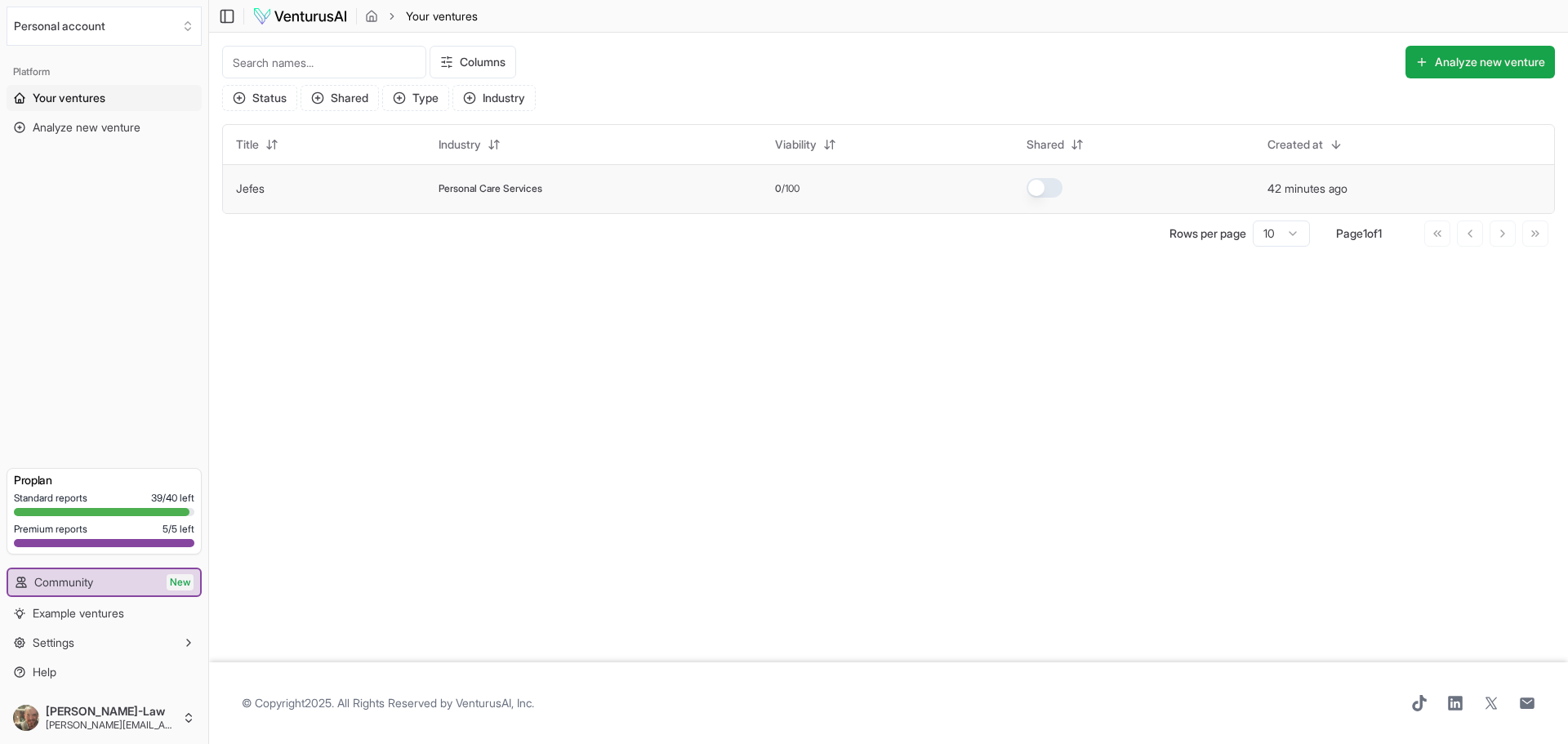
click at [515, 188] on span "Personal Care Services" at bounding box center [490, 188] width 103 height 13
click at [1343, 195] on button "42 minutes ago" at bounding box center [1307, 188] width 80 height 17
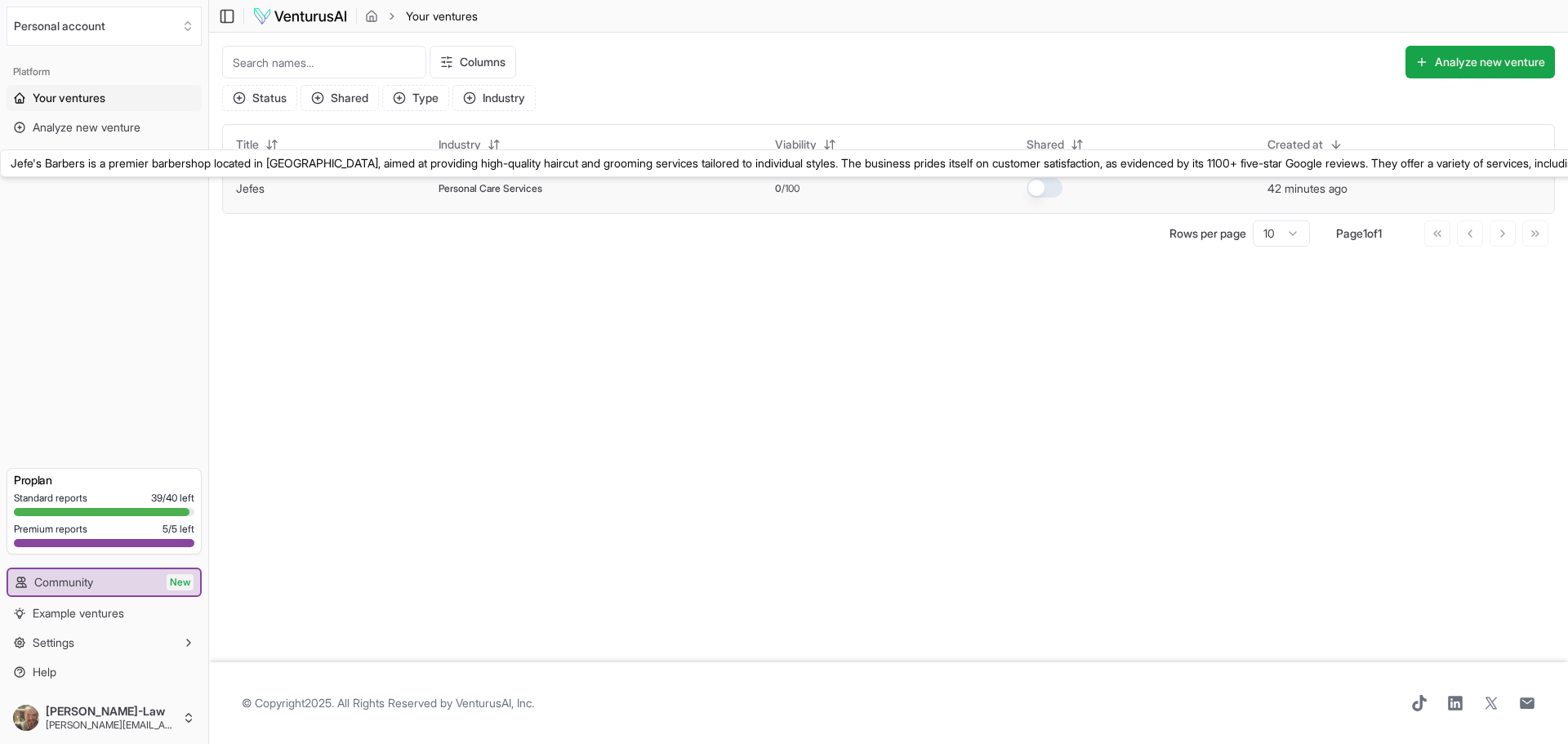
click at [252, 192] on link "Jefes" at bounding box center [250, 188] width 29 height 14
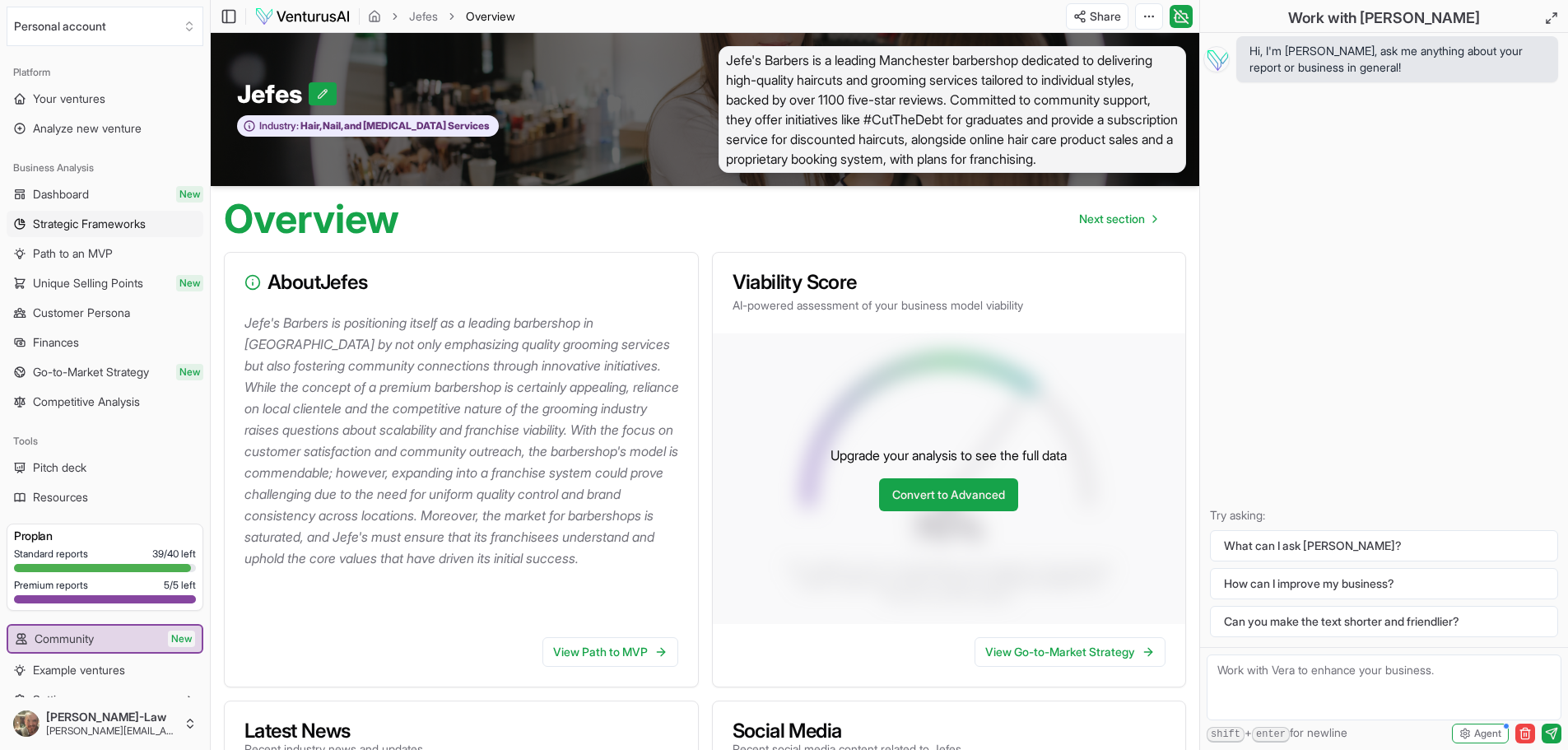
click at [96, 224] on span "Strategic Frameworks" at bounding box center [89, 223] width 113 height 17
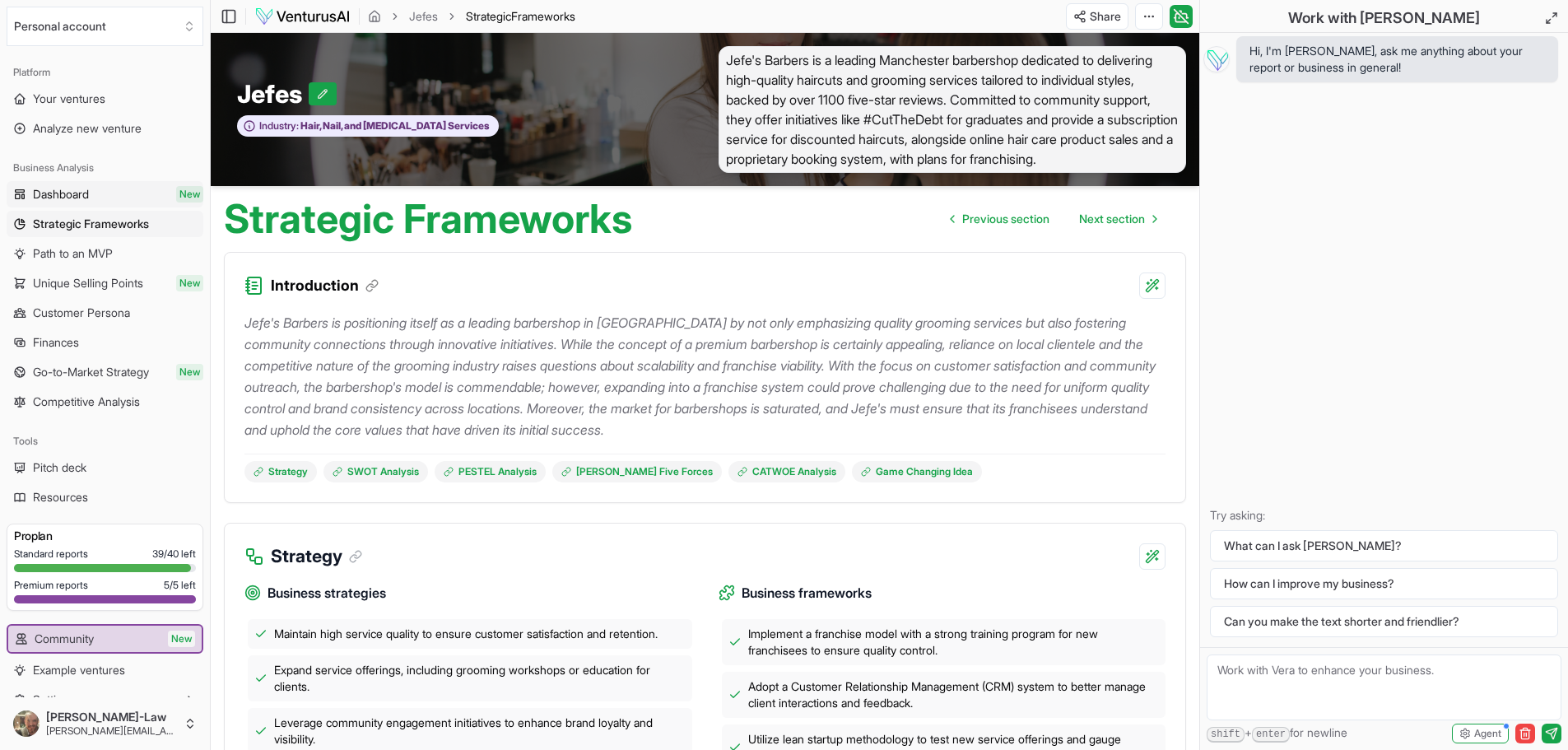
click at [89, 196] on span "Dashboard" at bounding box center [60, 194] width 56 height 17
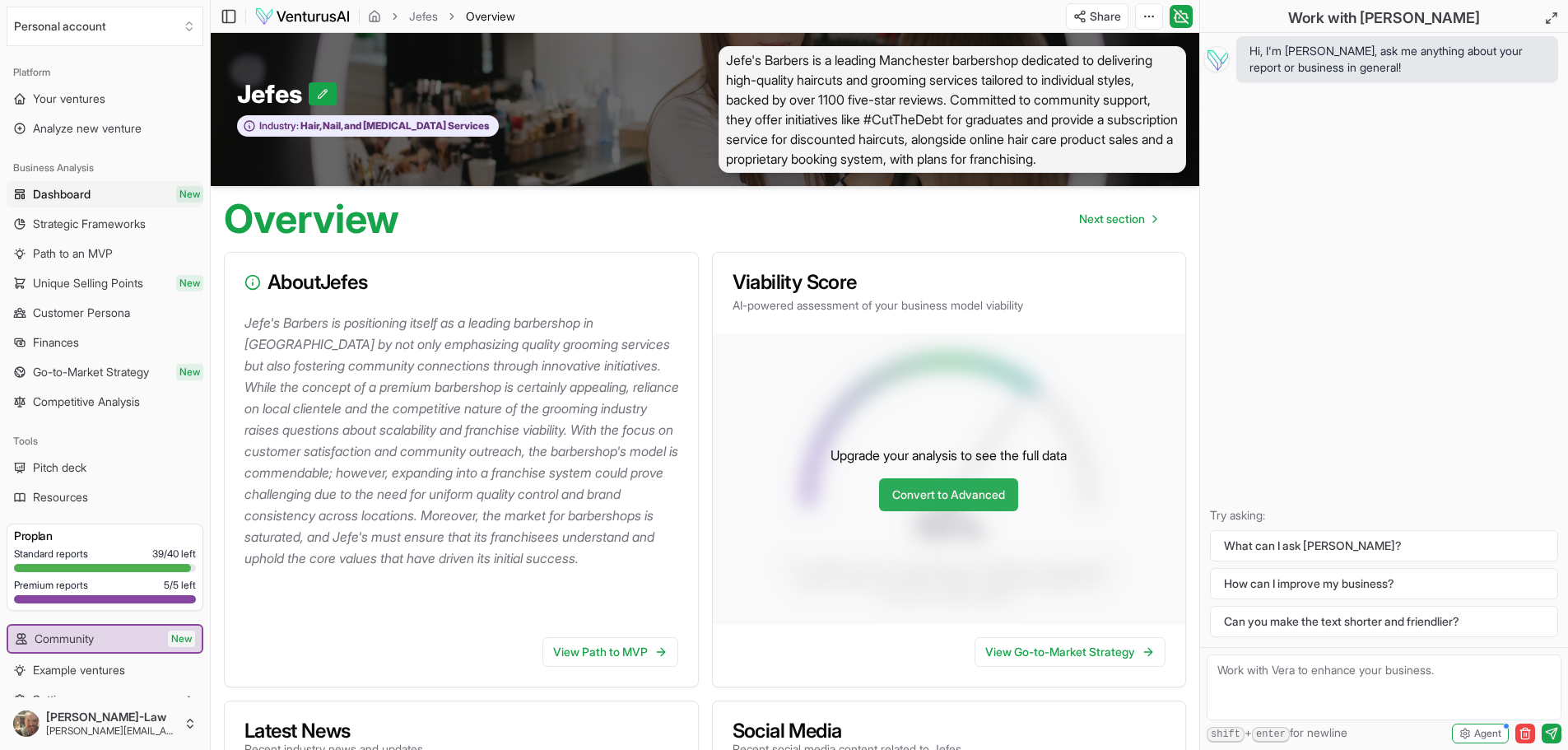
click at [957, 488] on link "Convert to Advanced" at bounding box center [948, 494] width 139 height 33
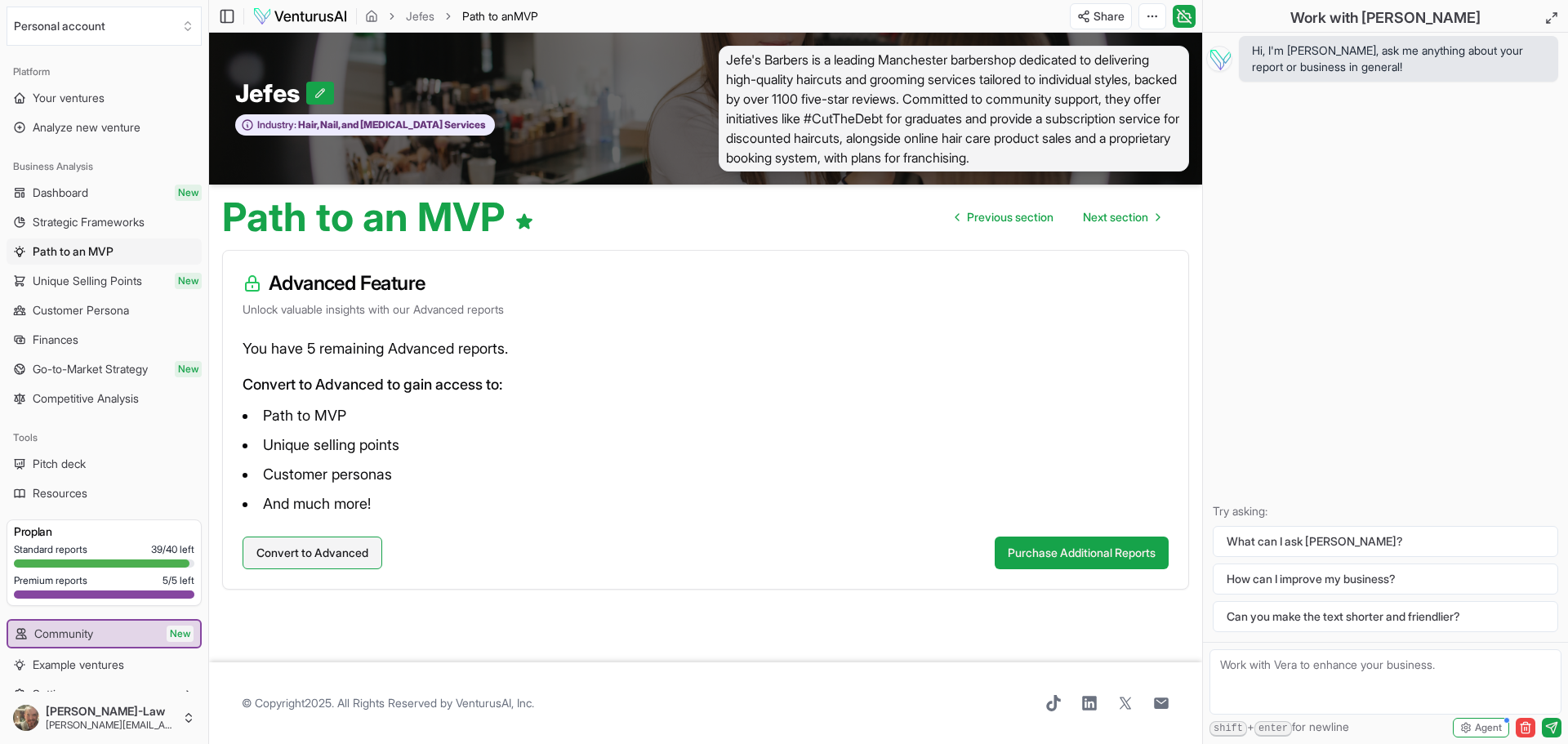
click at [328, 554] on button "Convert to Advanced" at bounding box center [312, 552] width 139 height 32
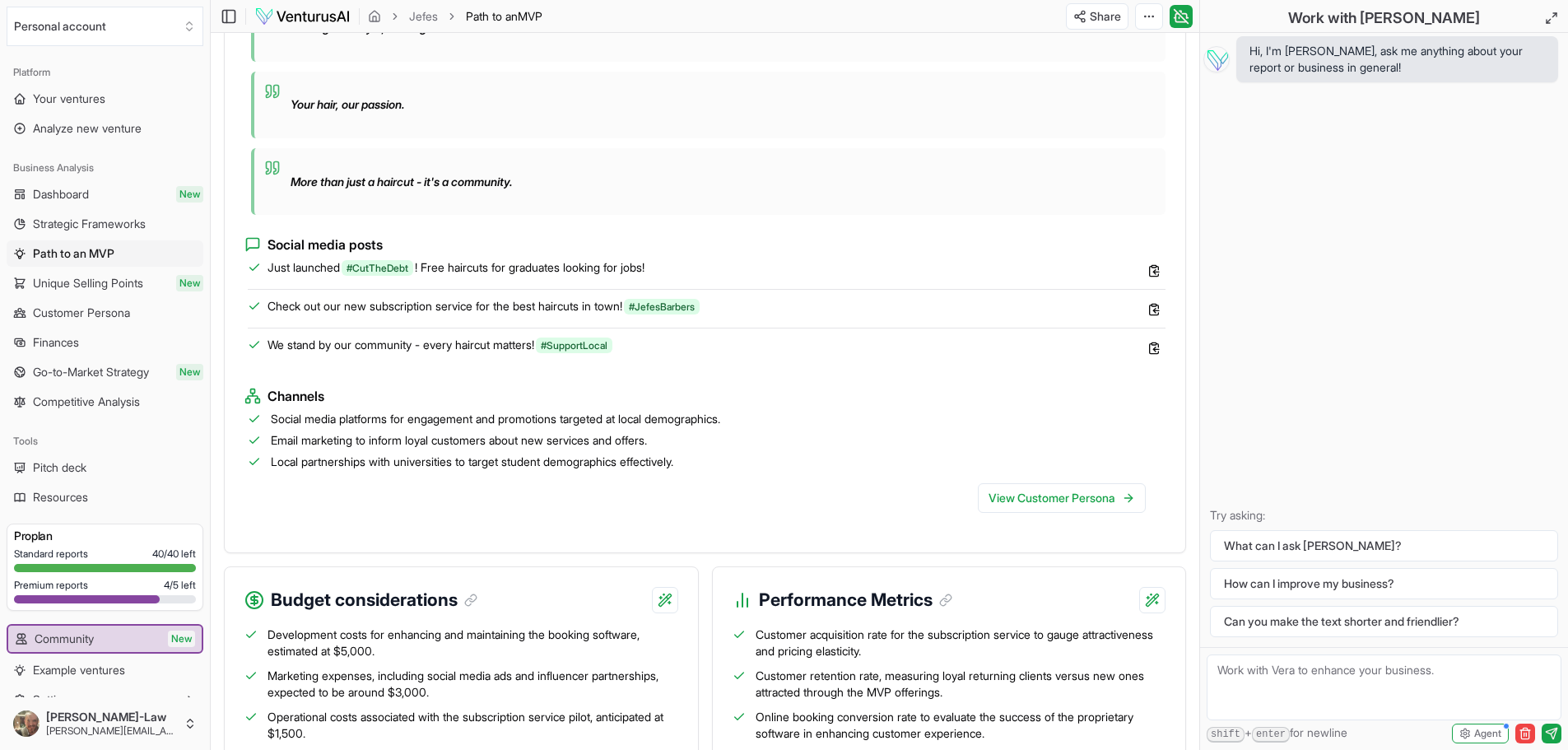
scroll to position [1708, 0]
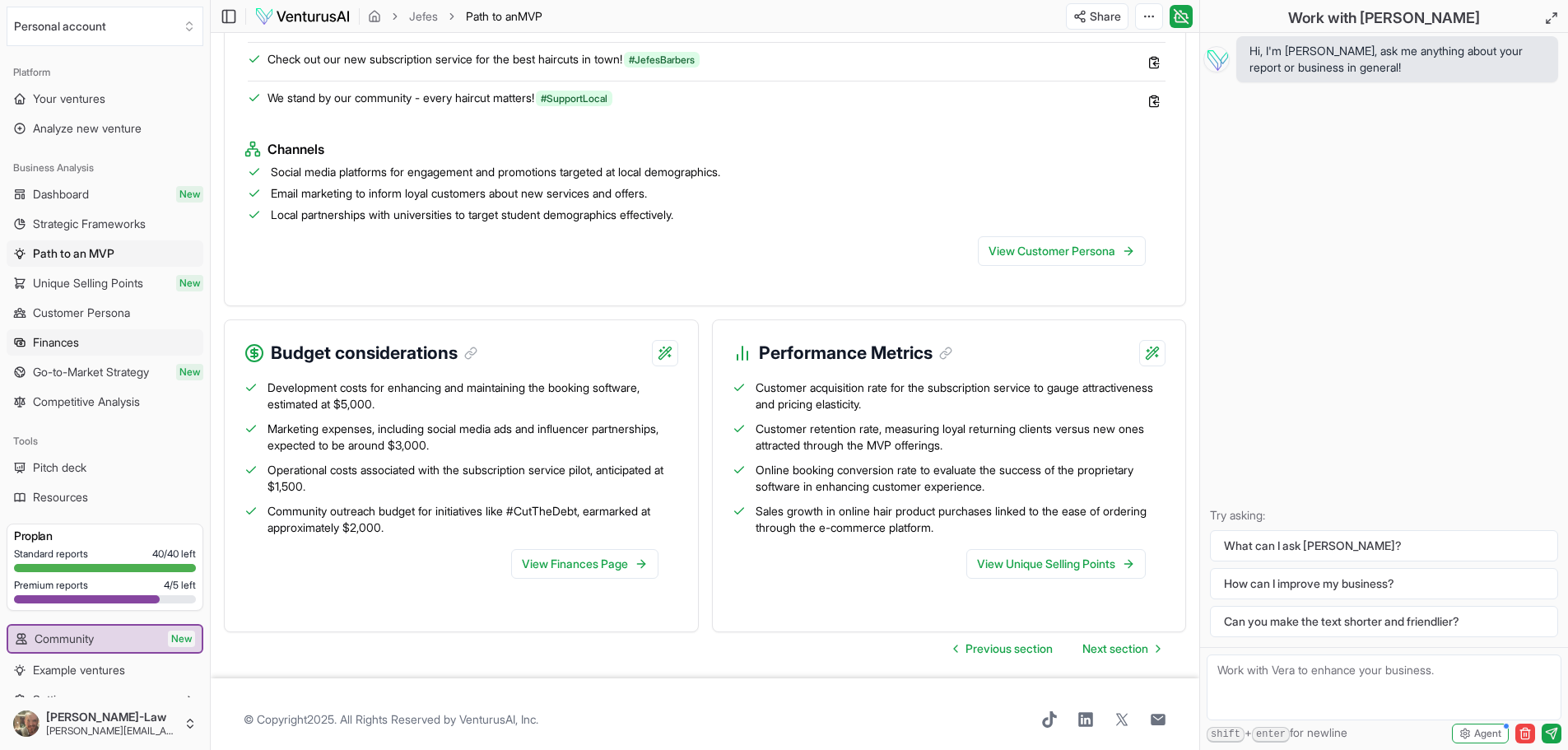
click at [113, 340] on link "Finances" at bounding box center [104, 343] width 197 height 27
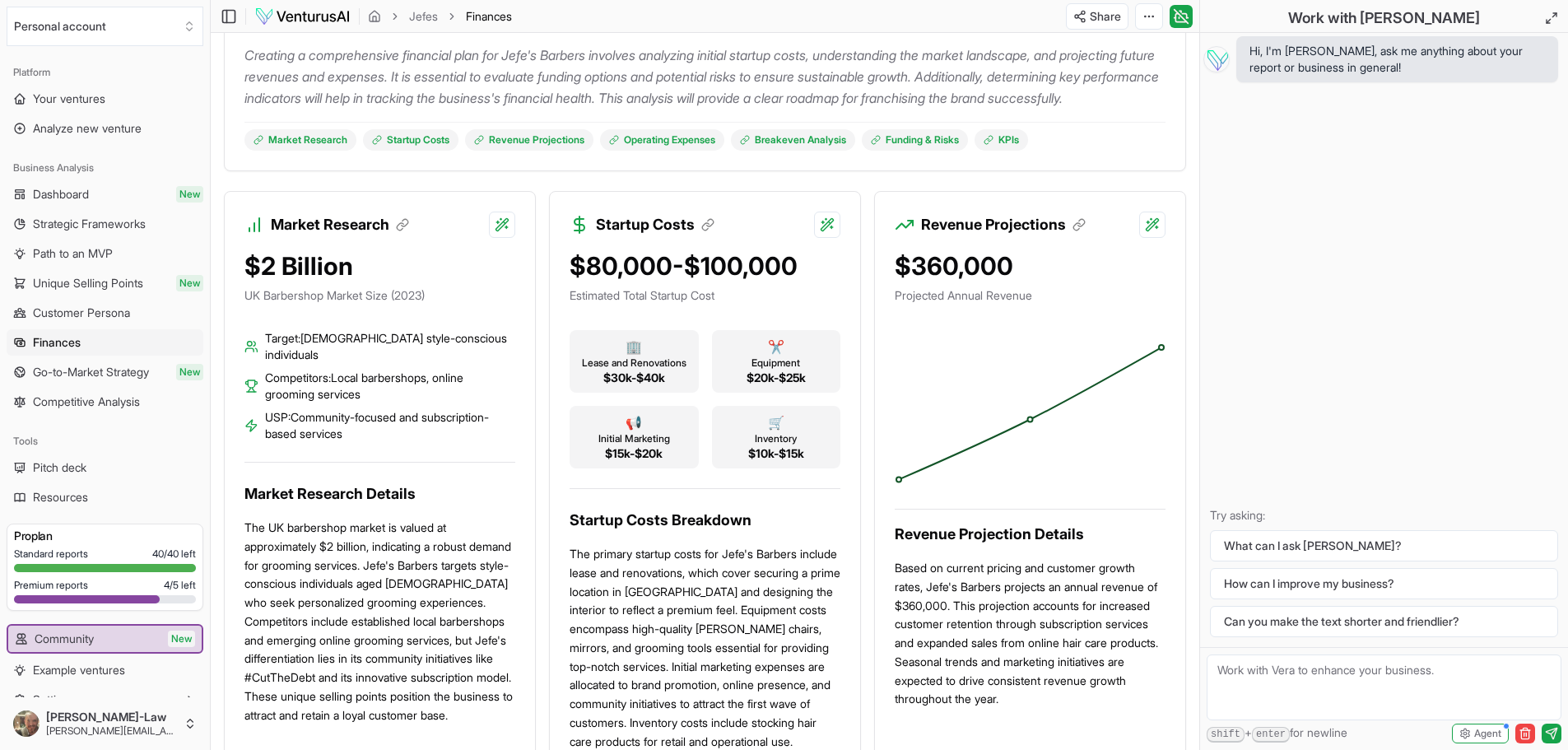
scroll to position [246, 0]
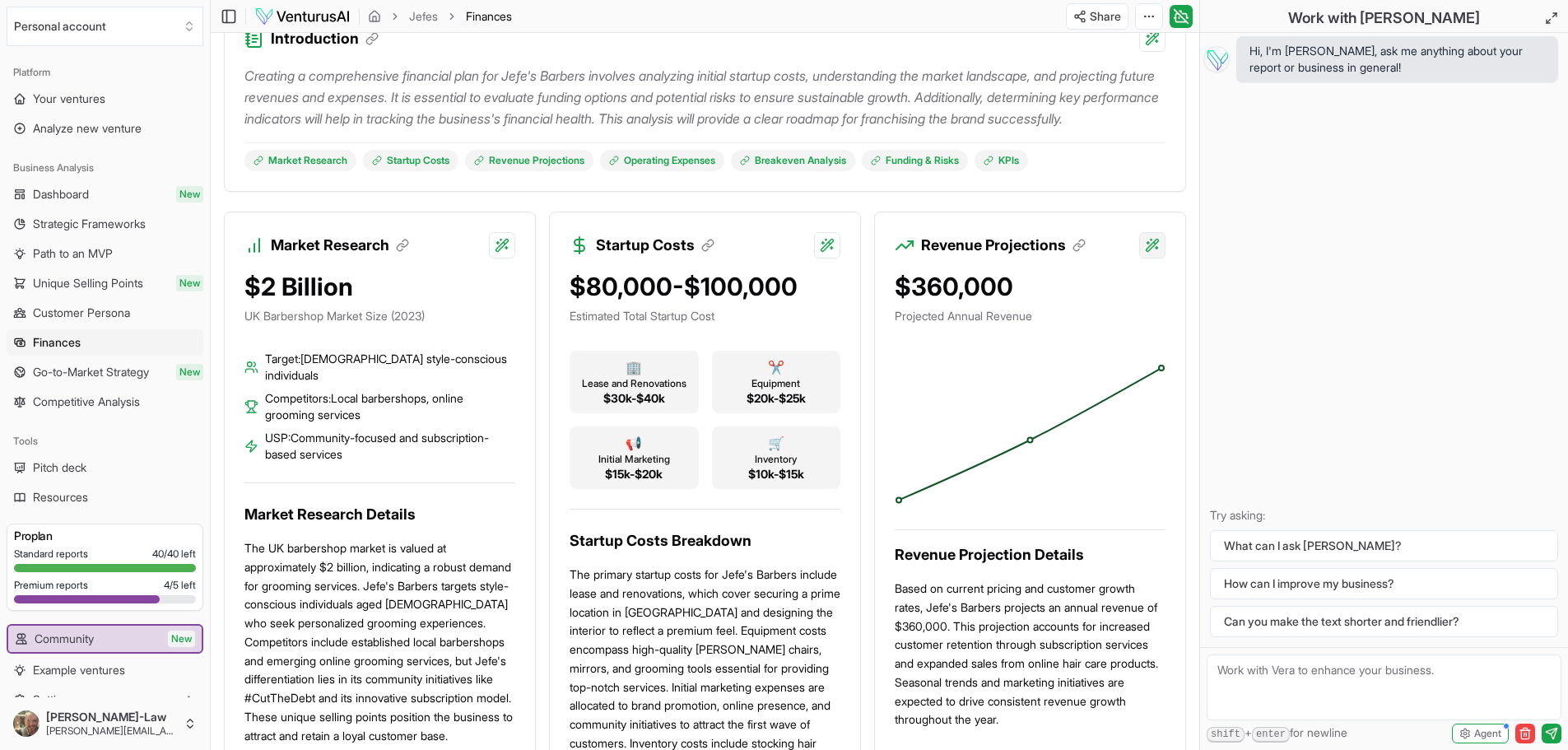
click at [1154, 266] on html "Personal account Platform Your ventures Analyze new venture Business Analysis D…" at bounding box center [784, 128] width 1568 height 750
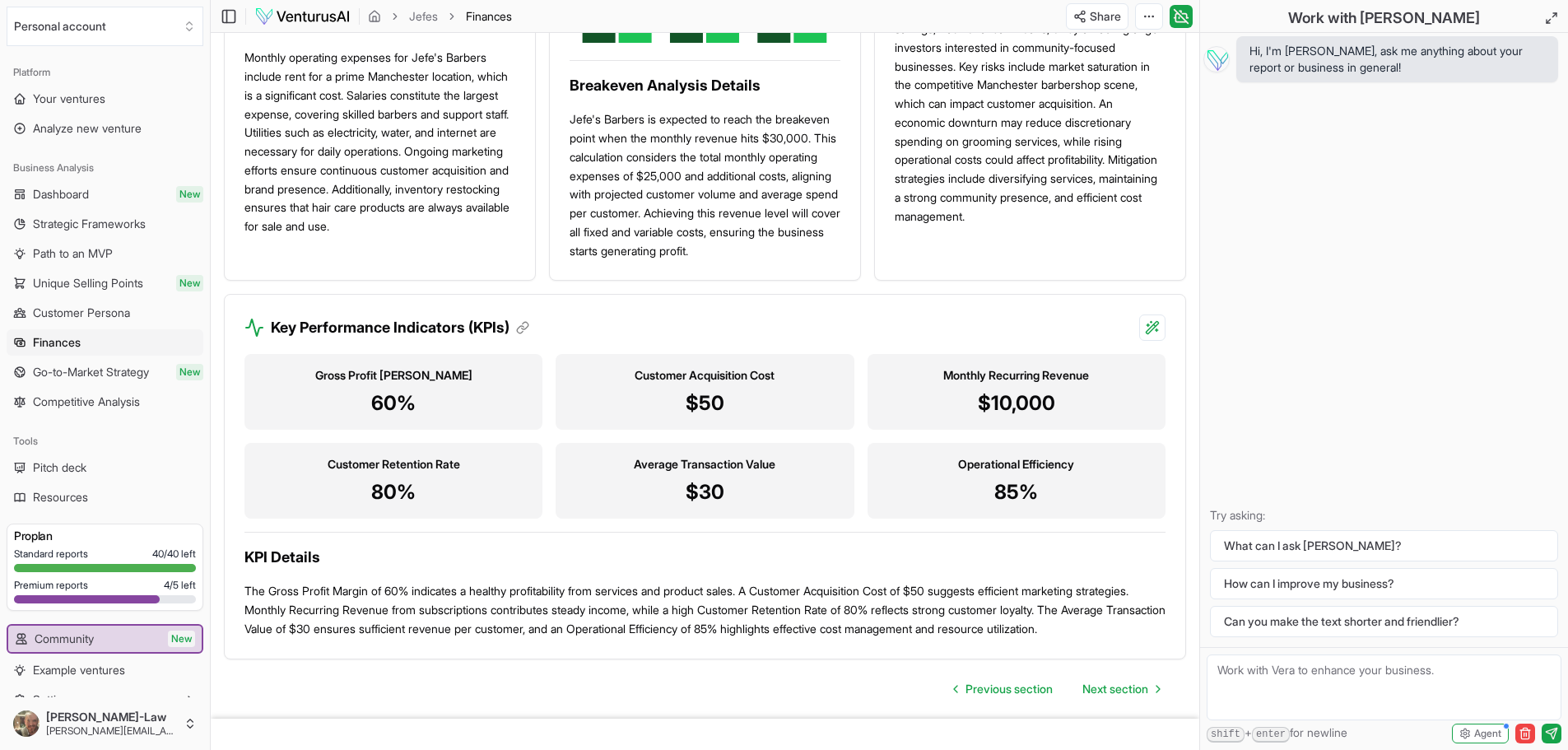
scroll to position [1467, 0]
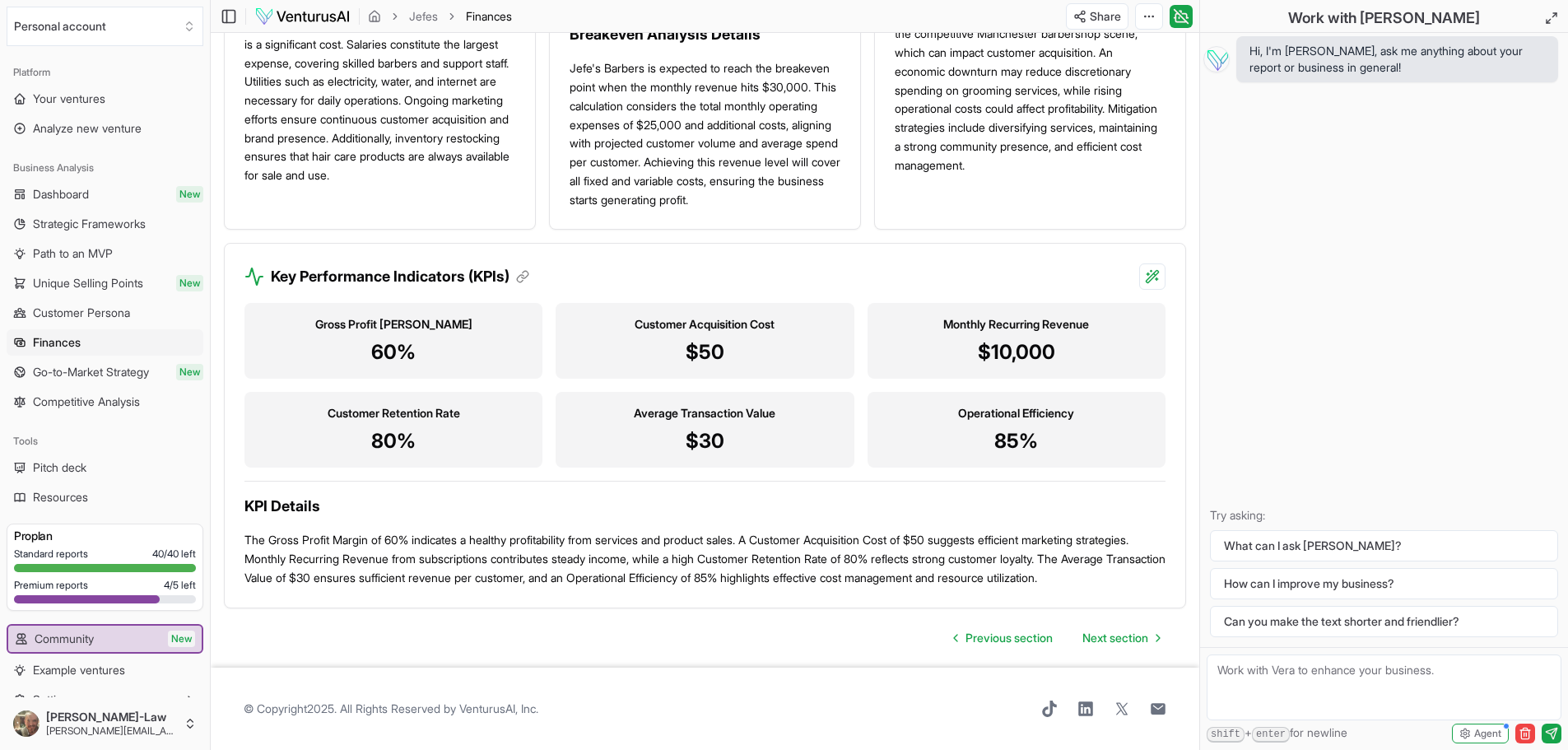
click at [686, 340] on p "$50" at bounding box center [704, 352] width 271 height 27
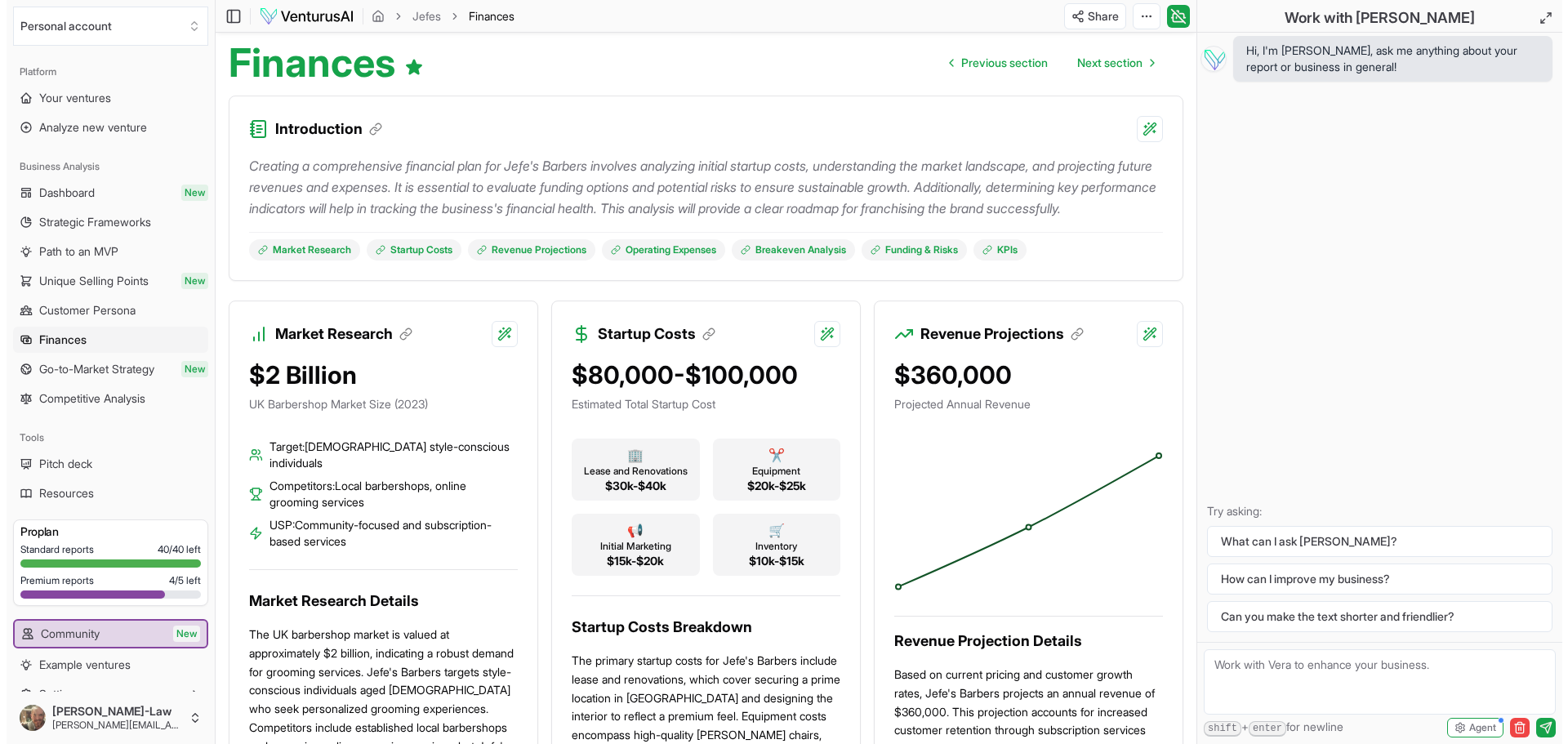
scroll to position [0, 0]
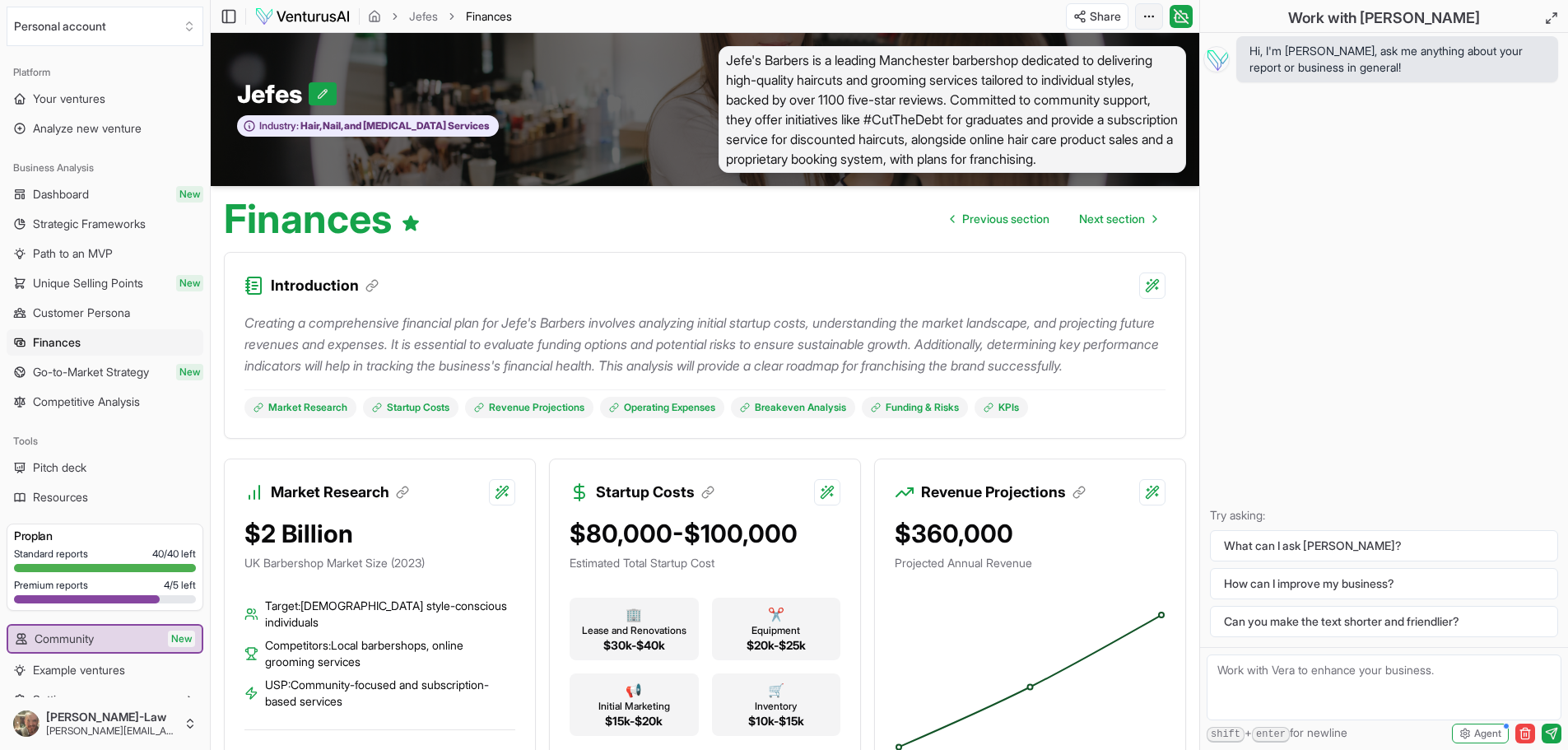
click at [1159, 16] on html "Personal account Platform Your ventures Analyze new venture Business Analysis D…" at bounding box center [784, 375] width 1568 height 750
click at [61, 467] on span "Pitch deck" at bounding box center [59, 467] width 54 height 17
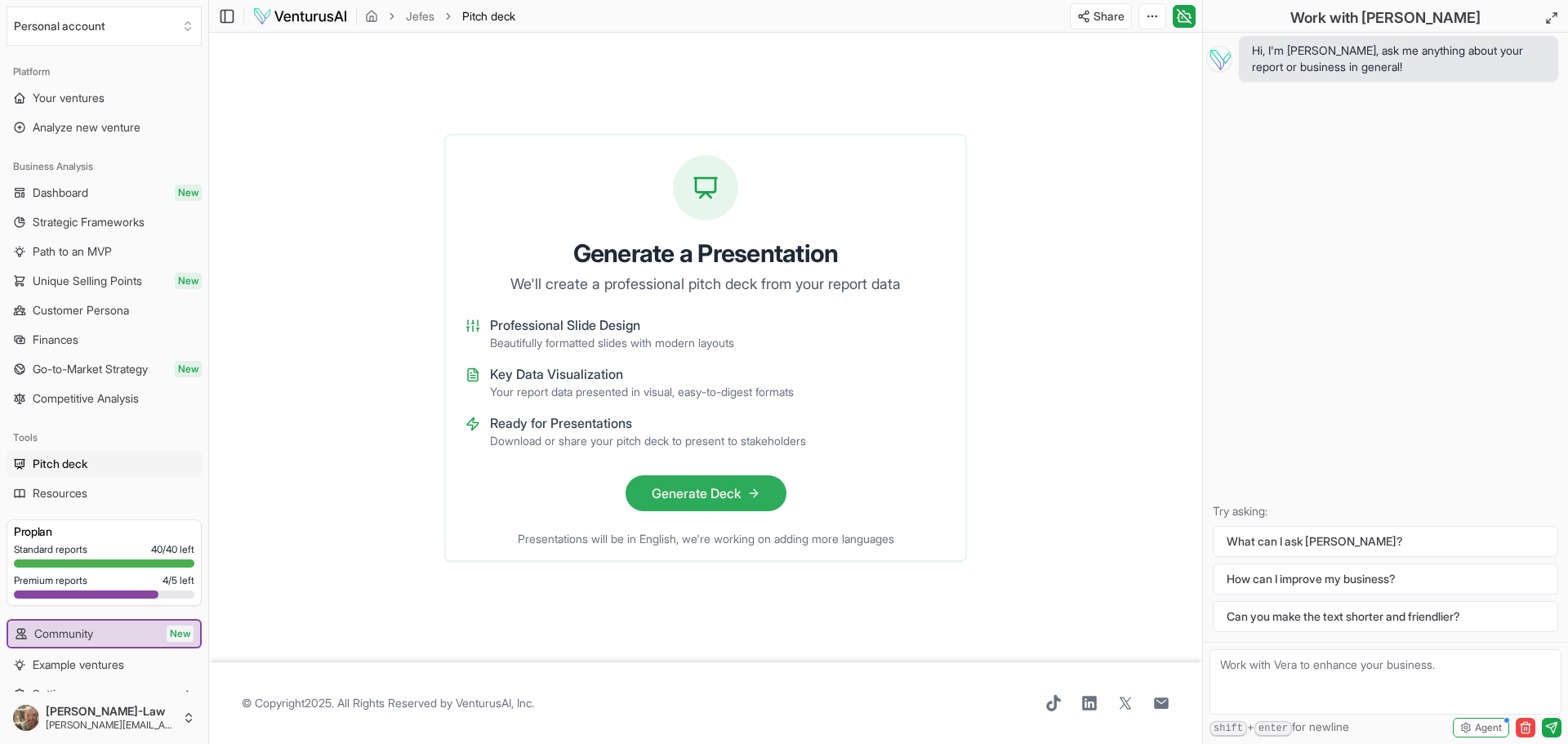
click at [649, 485] on button "Generate Deck" at bounding box center [706, 492] width 161 height 36
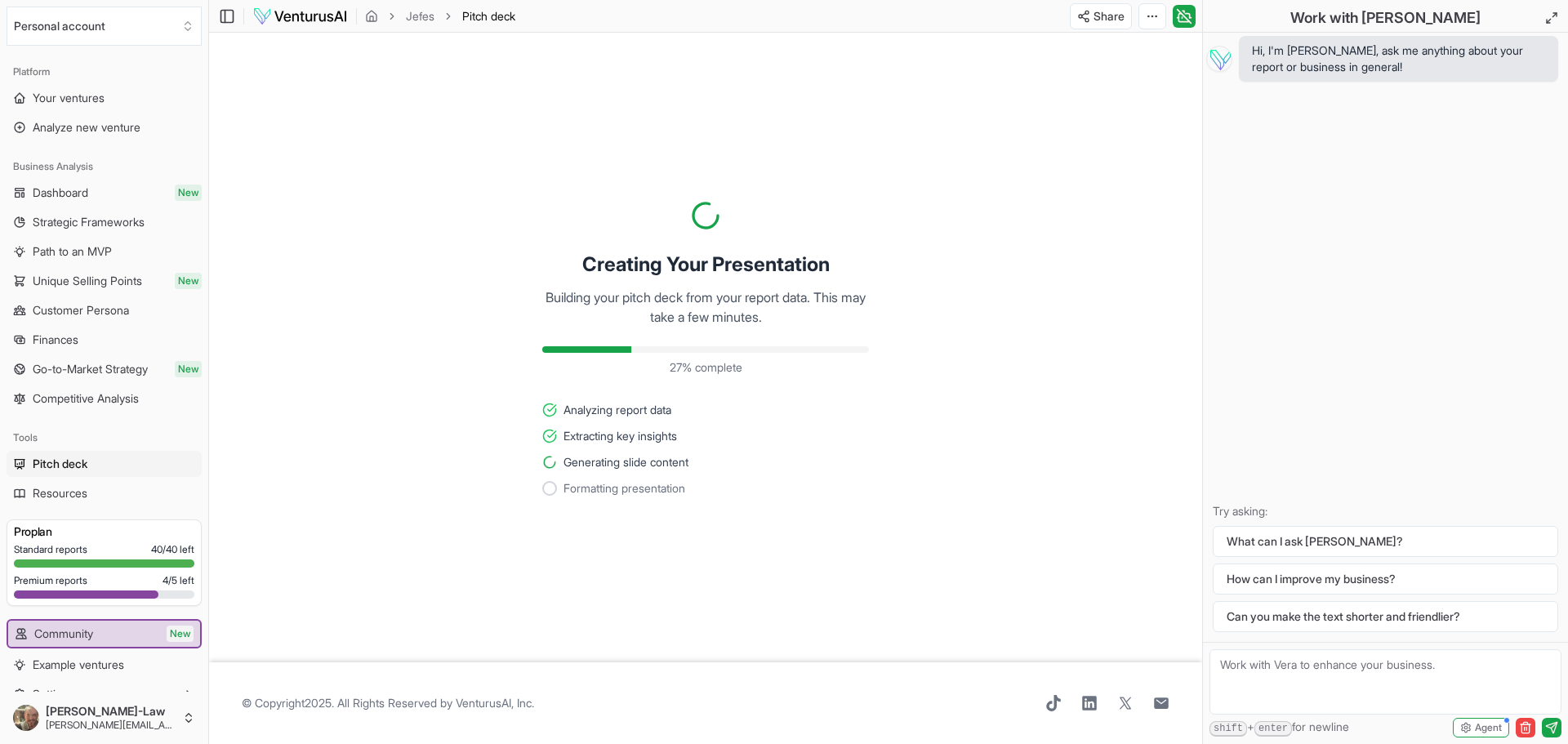
drag, startPoint x: 1289, startPoint y: 663, endPoint x: 1242, endPoint y: 733, distance: 84.3
click at [1289, 663] on textarea at bounding box center [1385, 682] width 351 height 66
type textarea "Can you convert the values expressed in this report from USD to GBP?"
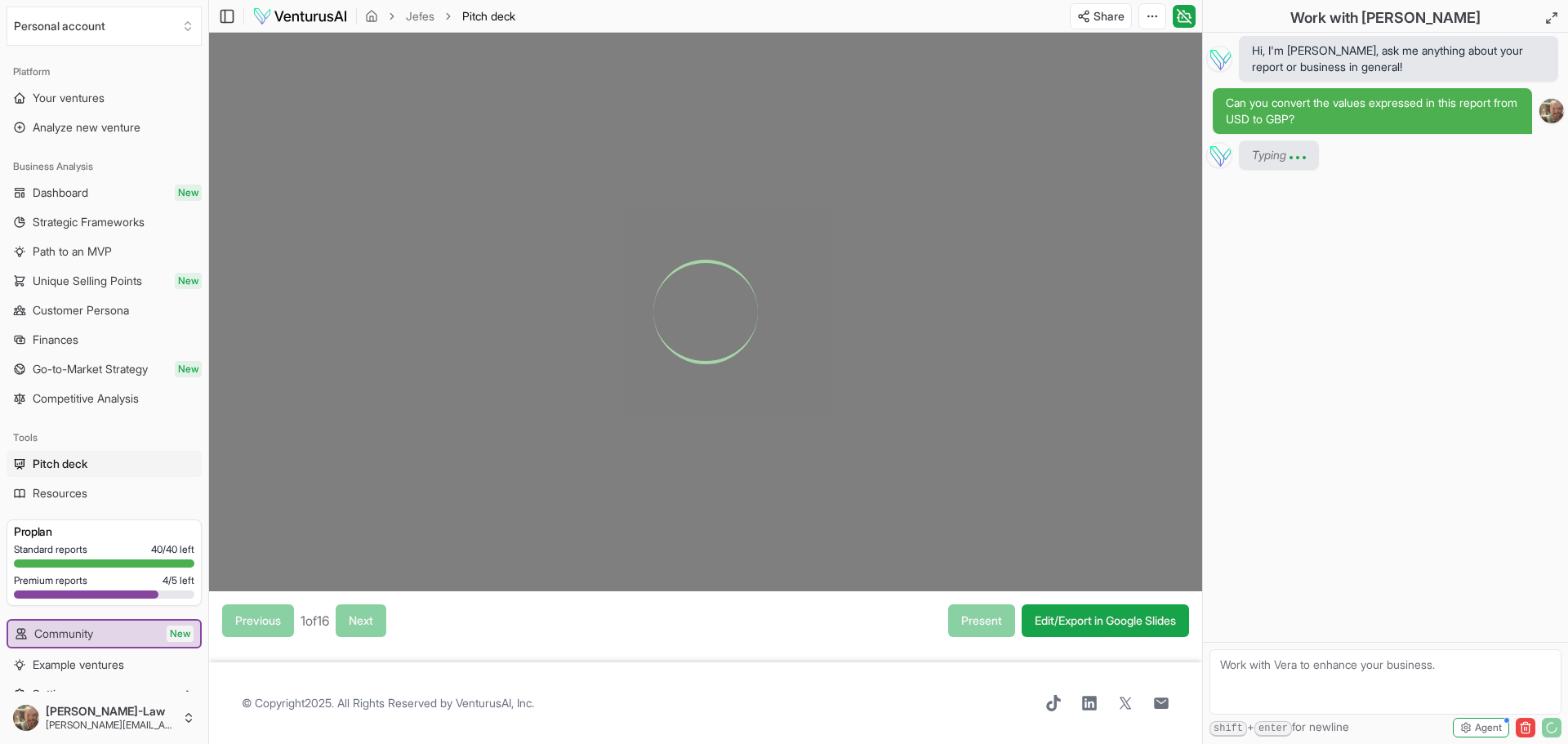
scroll to position [60, 0]
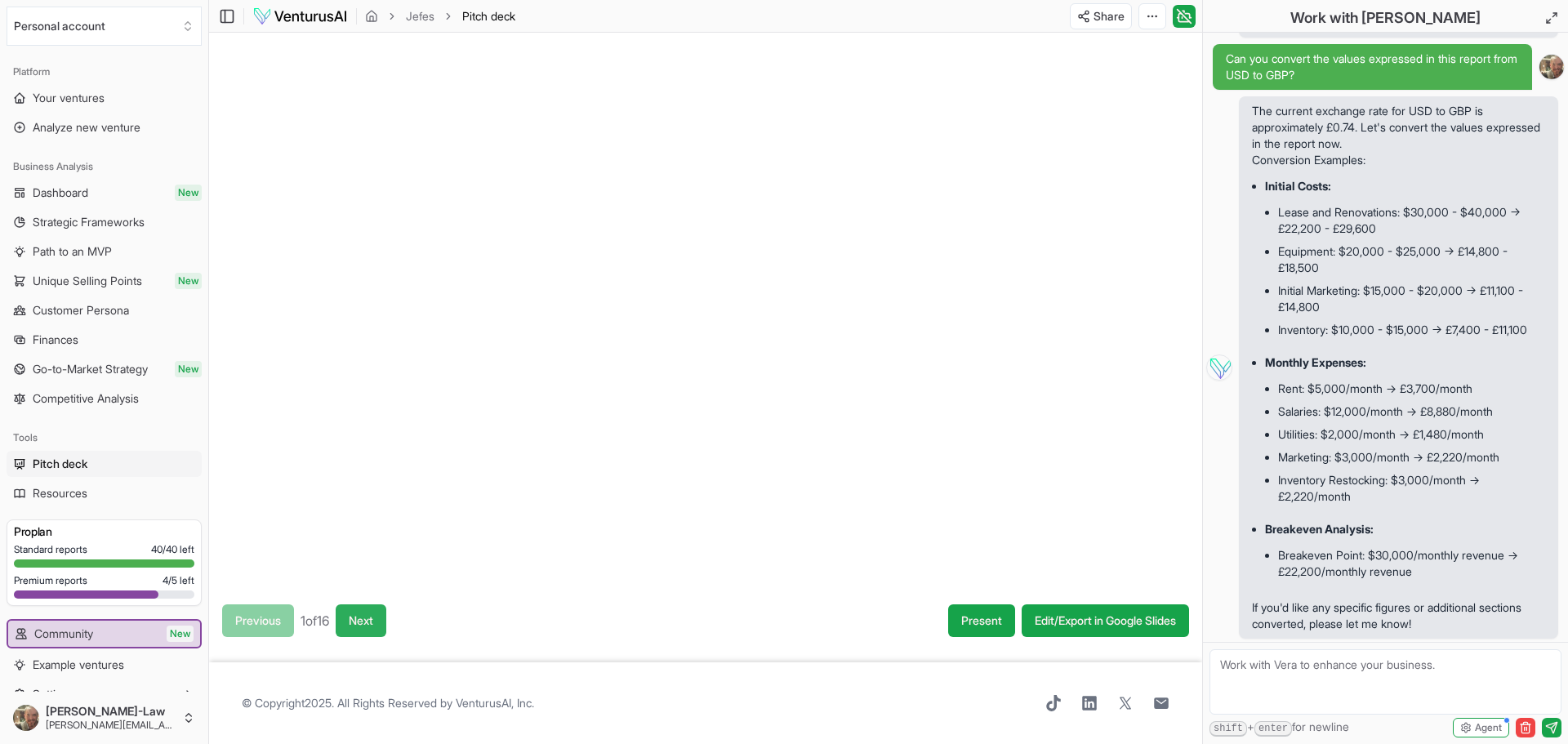
click at [365, 631] on button "Next" at bounding box center [361, 620] width 51 height 32
click at [370, 621] on button "Next" at bounding box center [364, 620] width 51 height 32
click at [370, 621] on button "Next" at bounding box center [365, 620] width 51 height 32
click at [370, 621] on button "Next" at bounding box center [364, 620] width 51 height 32
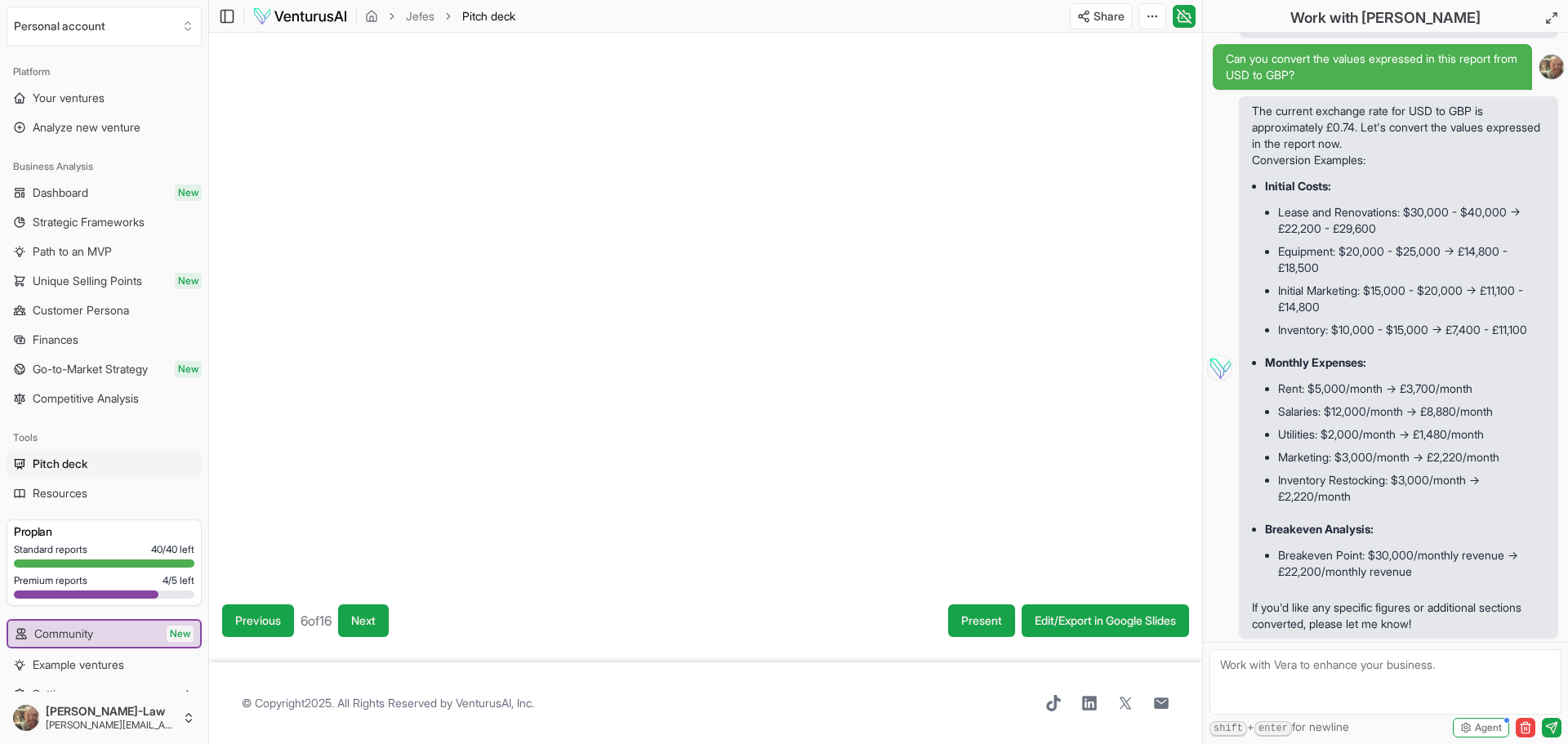
click at [370, 621] on button "Next" at bounding box center [364, 620] width 51 height 32
click at [370, 621] on button "Next" at bounding box center [362, 620] width 51 height 32
click at [370, 621] on button "Next" at bounding box center [364, 620] width 51 height 32
click at [370, 621] on button "Next" at bounding box center [369, 620] width 51 height 32
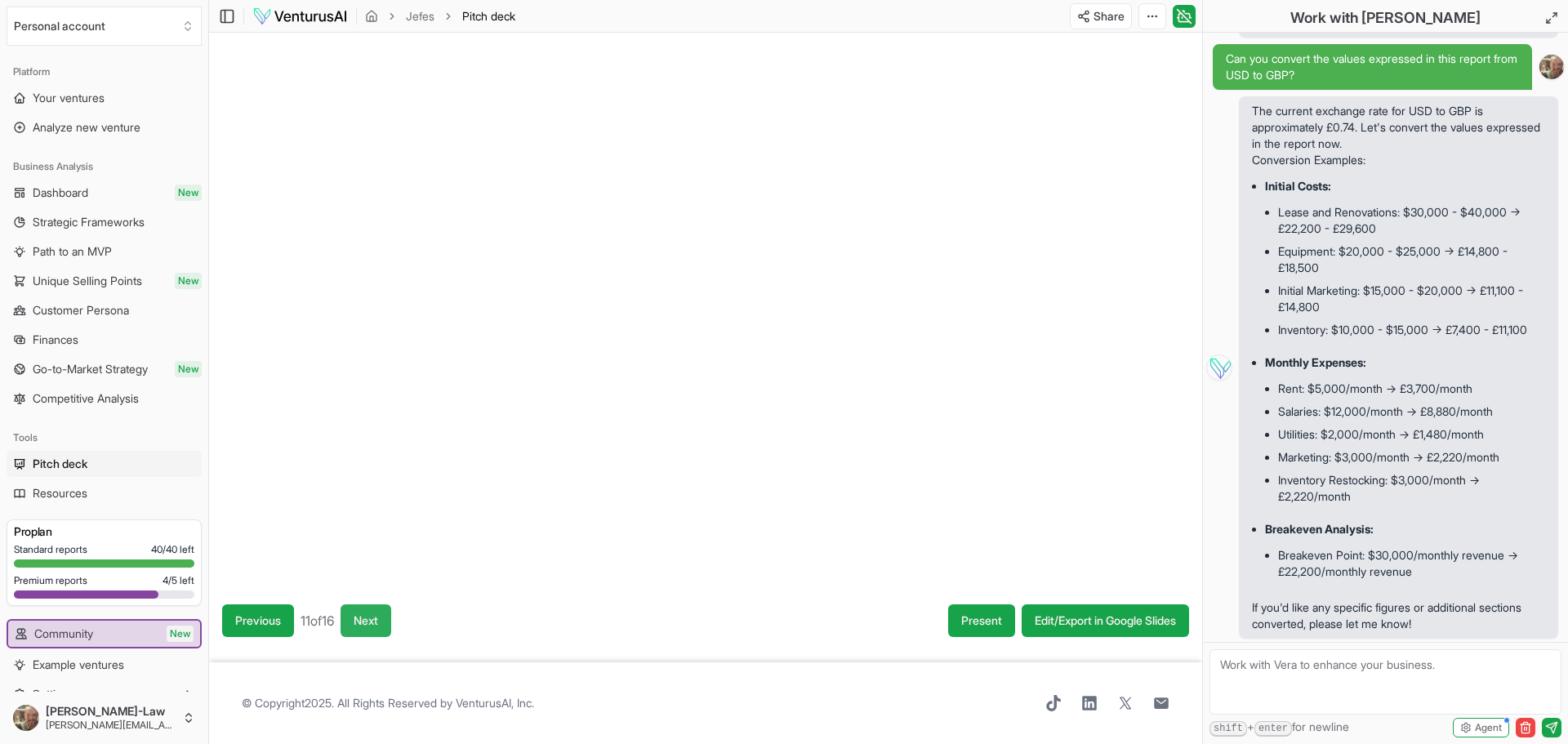
click at [388, 620] on button "Next" at bounding box center [365, 620] width 51 height 32
click at [388, 620] on button "Next" at bounding box center [368, 620] width 51 height 32
click at [1039, 609] on link "Edit/Export in Google Slides" at bounding box center [1104, 620] width 167 height 32
